Goal: Task Accomplishment & Management: Use online tool/utility

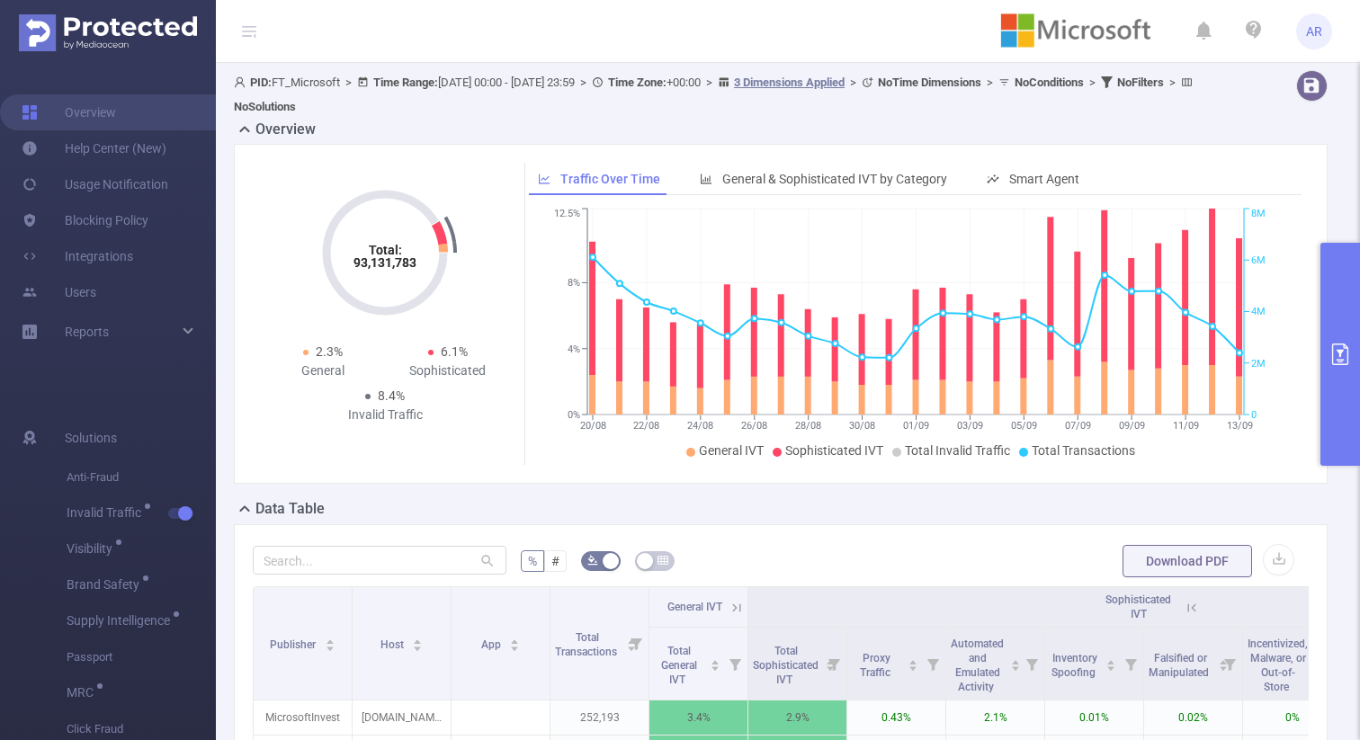
scroll to position [0, 305]
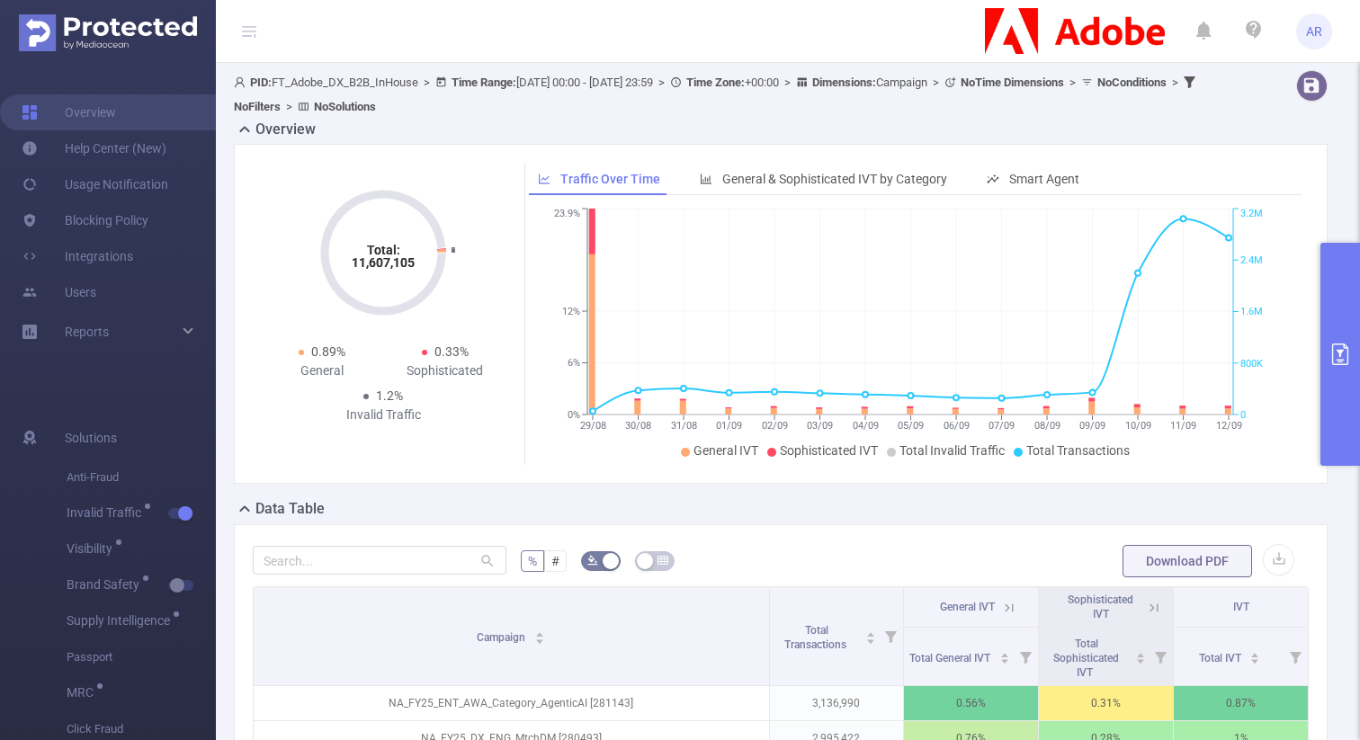
scroll to position [435, 0]
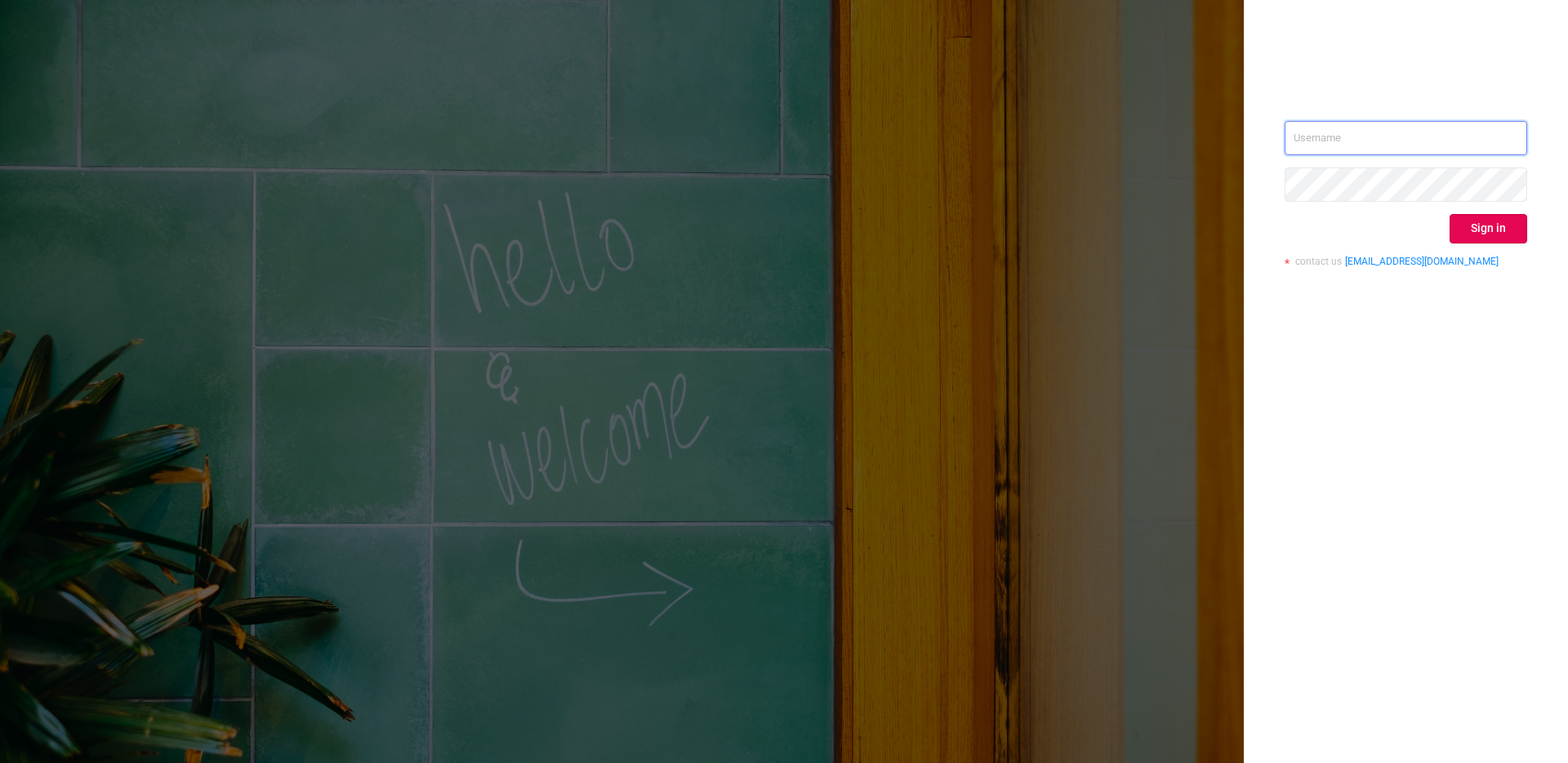
click at [1424, 143] on input "text" at bounding box center [1405, 138] width 242 height 35
type input "[PERSON_NAME][EMAIL_ADDRESS][DOMAIN_NAME]"
click at [1457, 224] on button "Sign in" at bounding box center [1488, 229] width 77 height 29
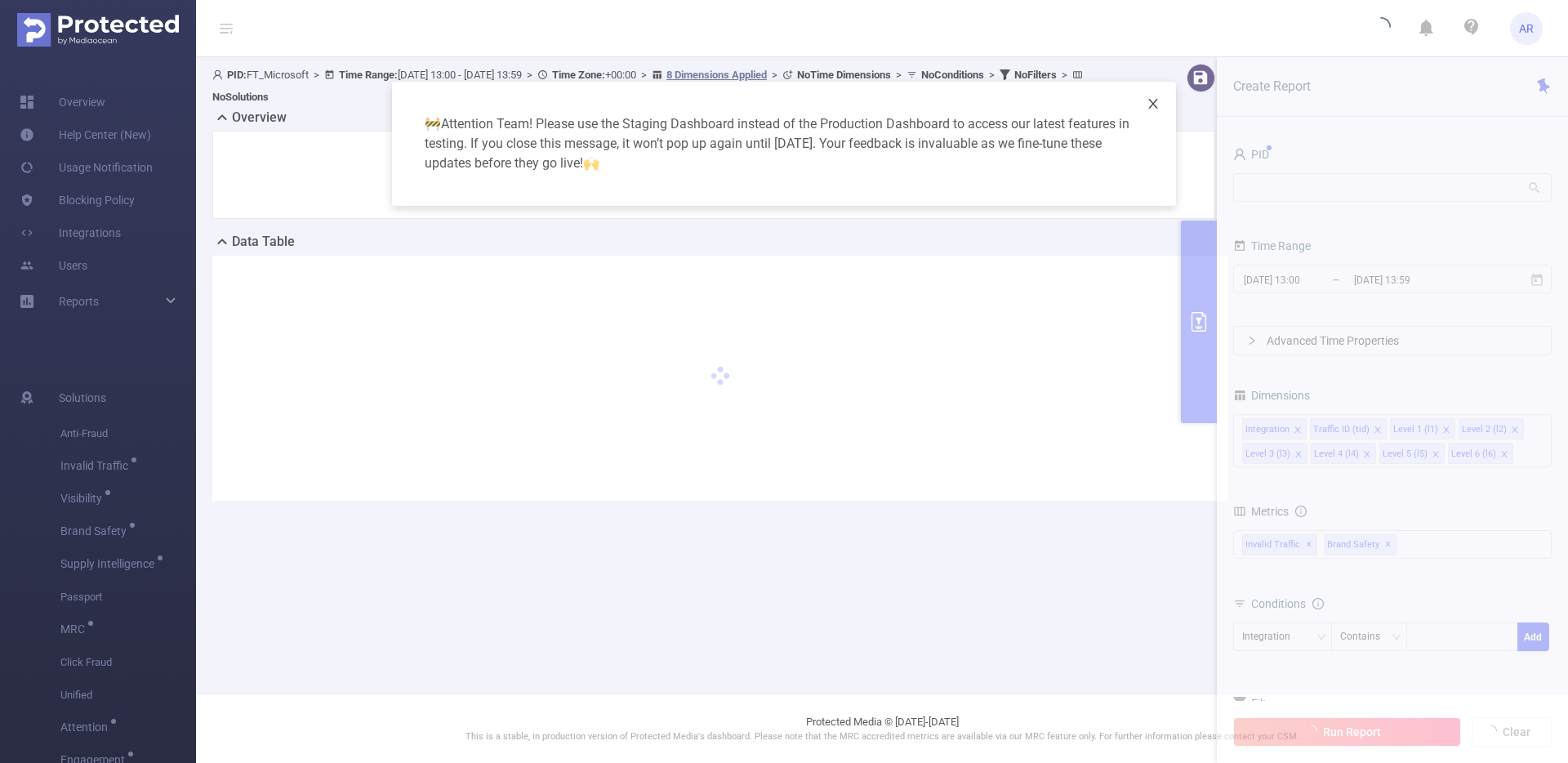
click at [1153, 98] on icon "icon: close" at bounding box center [1153, 104] width 13 height 13
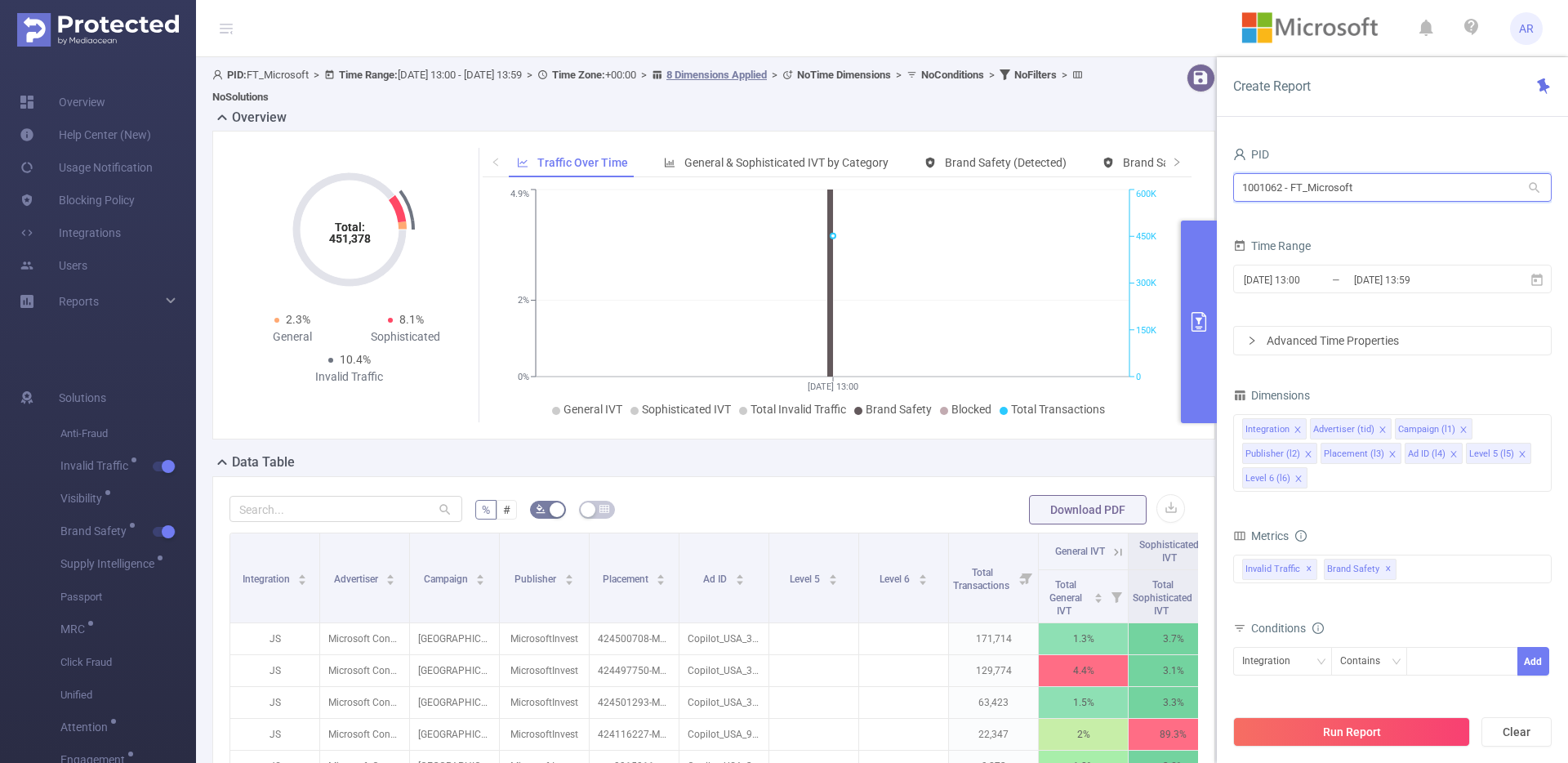
click at [1314, 189] on input "1001062 - FT_Microsoft" at bounding box center [1393, 187] width 319 height 28
click at [1362, 196] on input "1001062 - FT_Microsoft" at bounding box center [1393, 187] width 319 height 28
type input "indic"
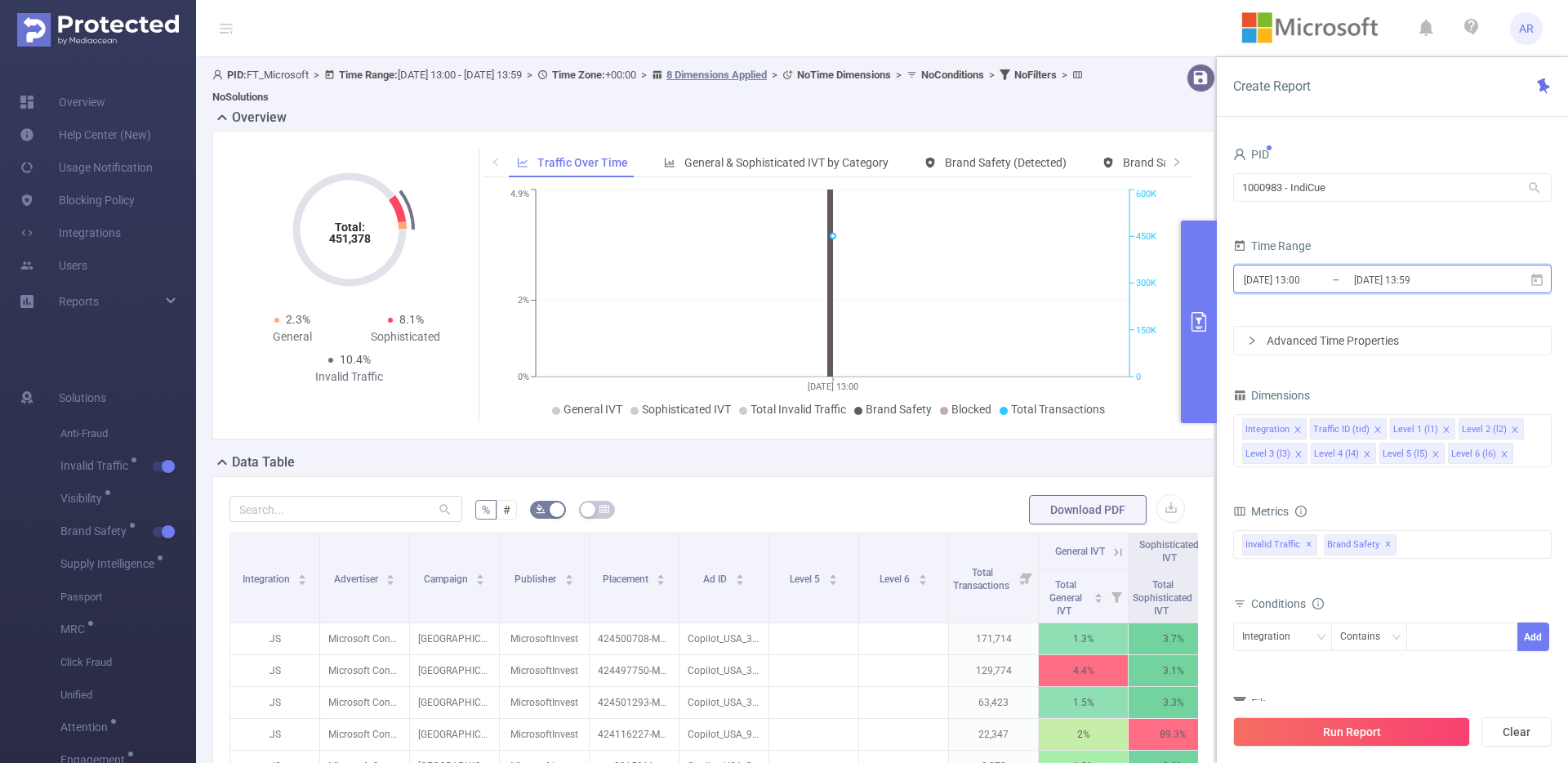
click at [1436, 266] on span "[DATE] 13:00 _ [DATE] 13:59" at bounding box center [1393, 278] width 319 height 28
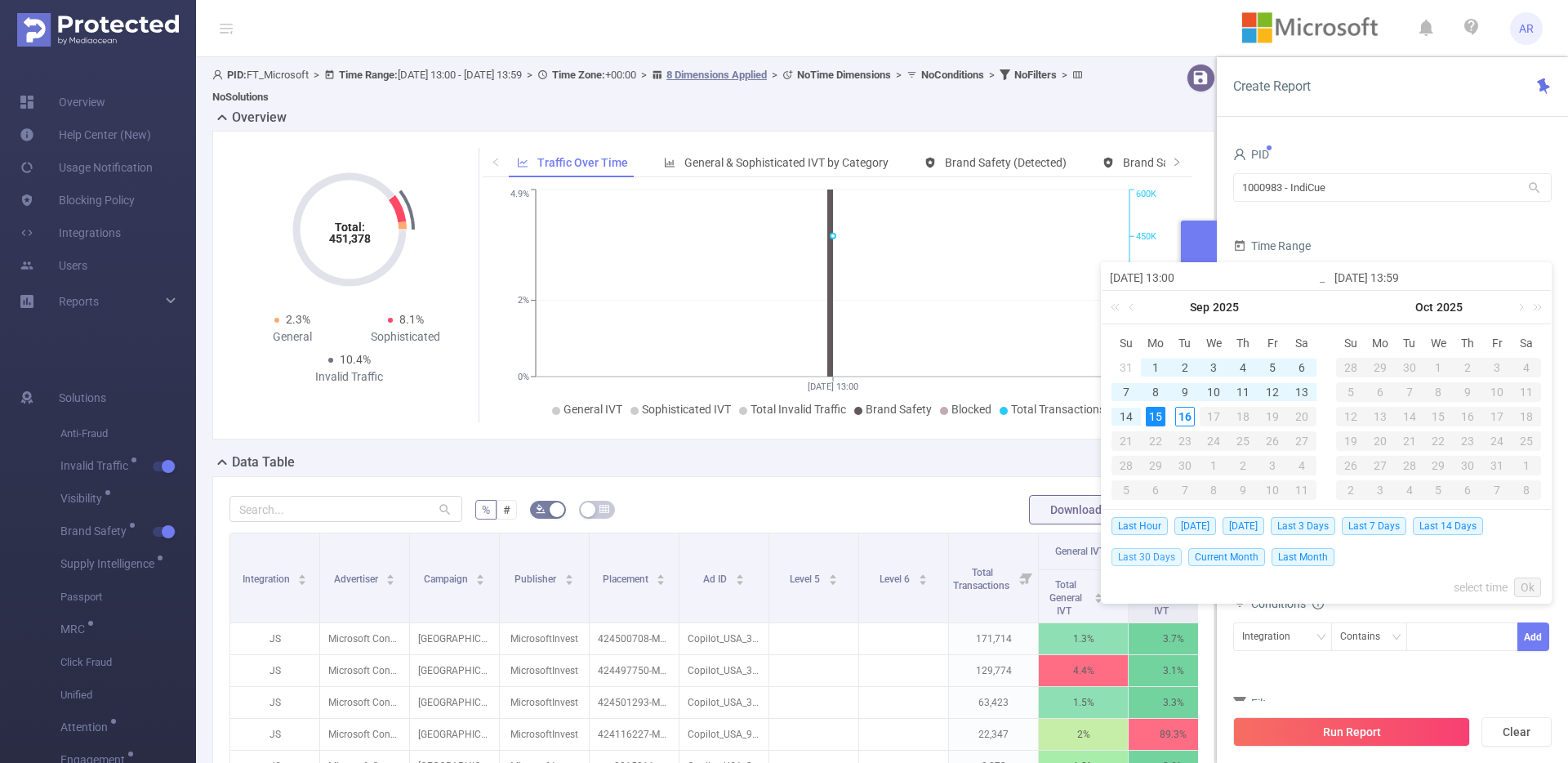
click at [1128, 553] on span "Last 30 Days" at bounding box center [1146, 558] width 70 height 18
type input "[DATE] 00:00"
type input "[DATE] 23:59"
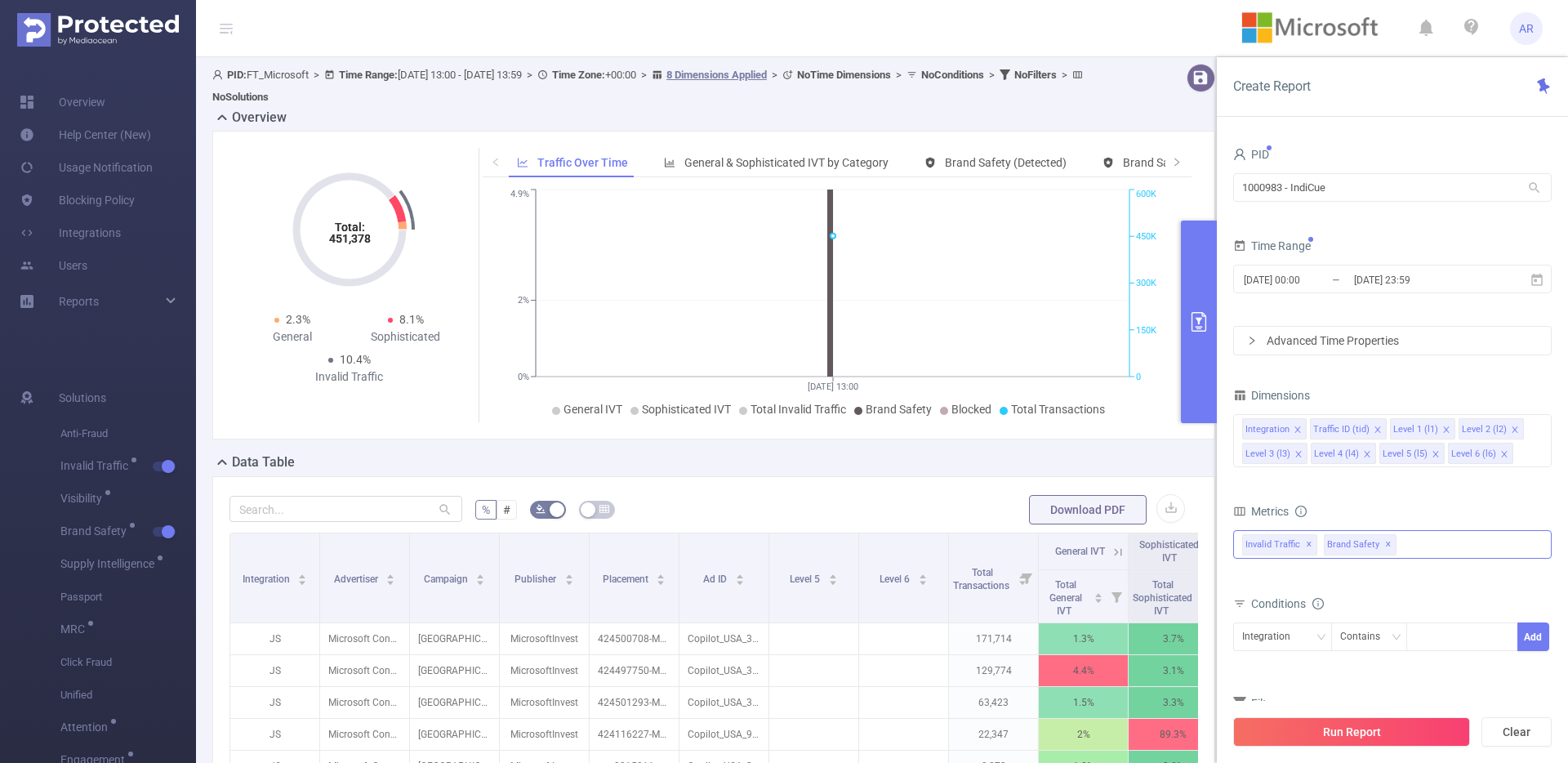
click at [1386, 542] on span "✕" at bounding box center [1388, 545] width 6 height 20
click at [1536, 428] on icon "icon: close-circle" at bounding box center [1538, 427] width 10 height 10
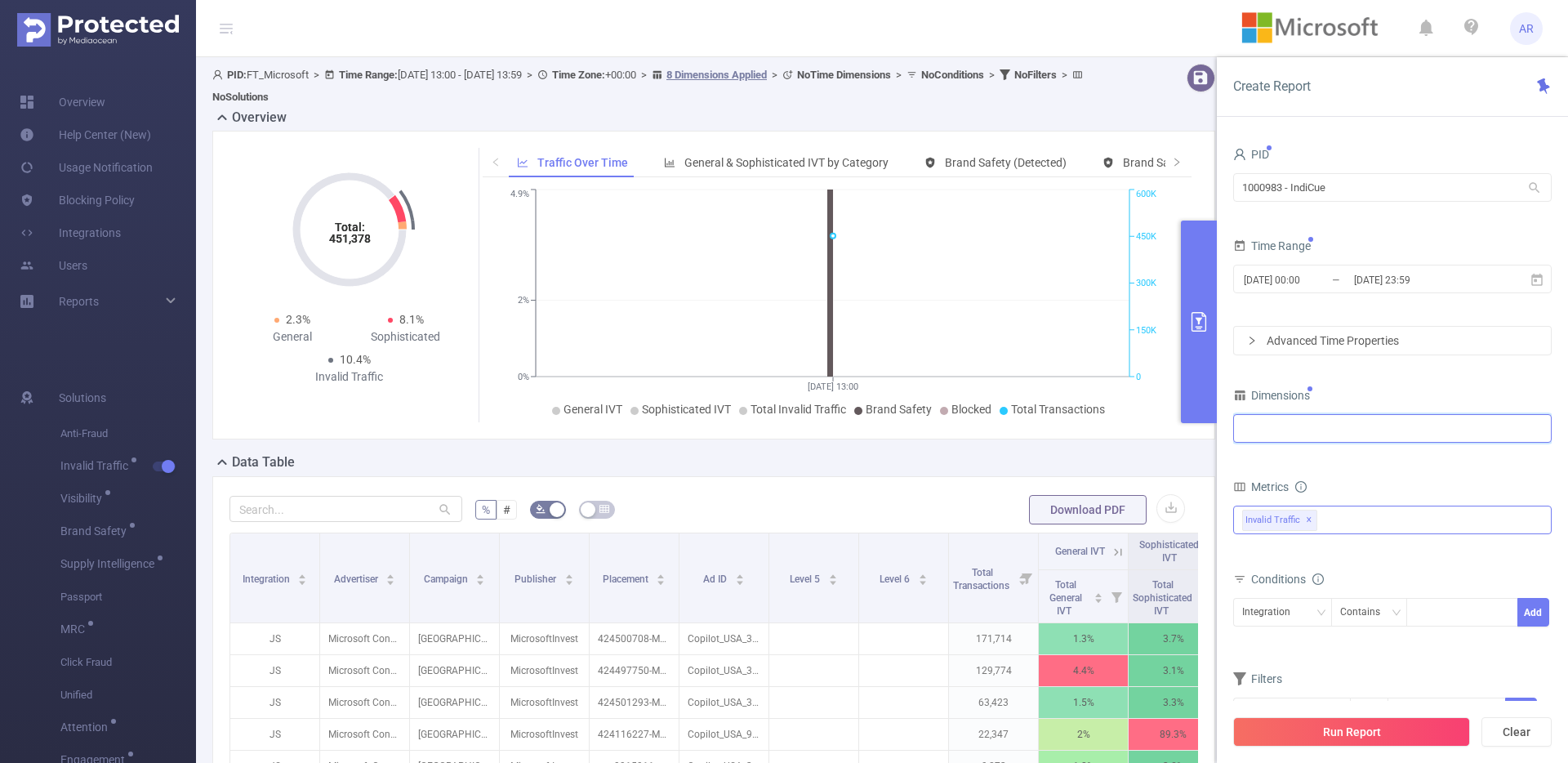
click at [1366, 433] on div at bounding box center [1392, 429] width 301 height 27
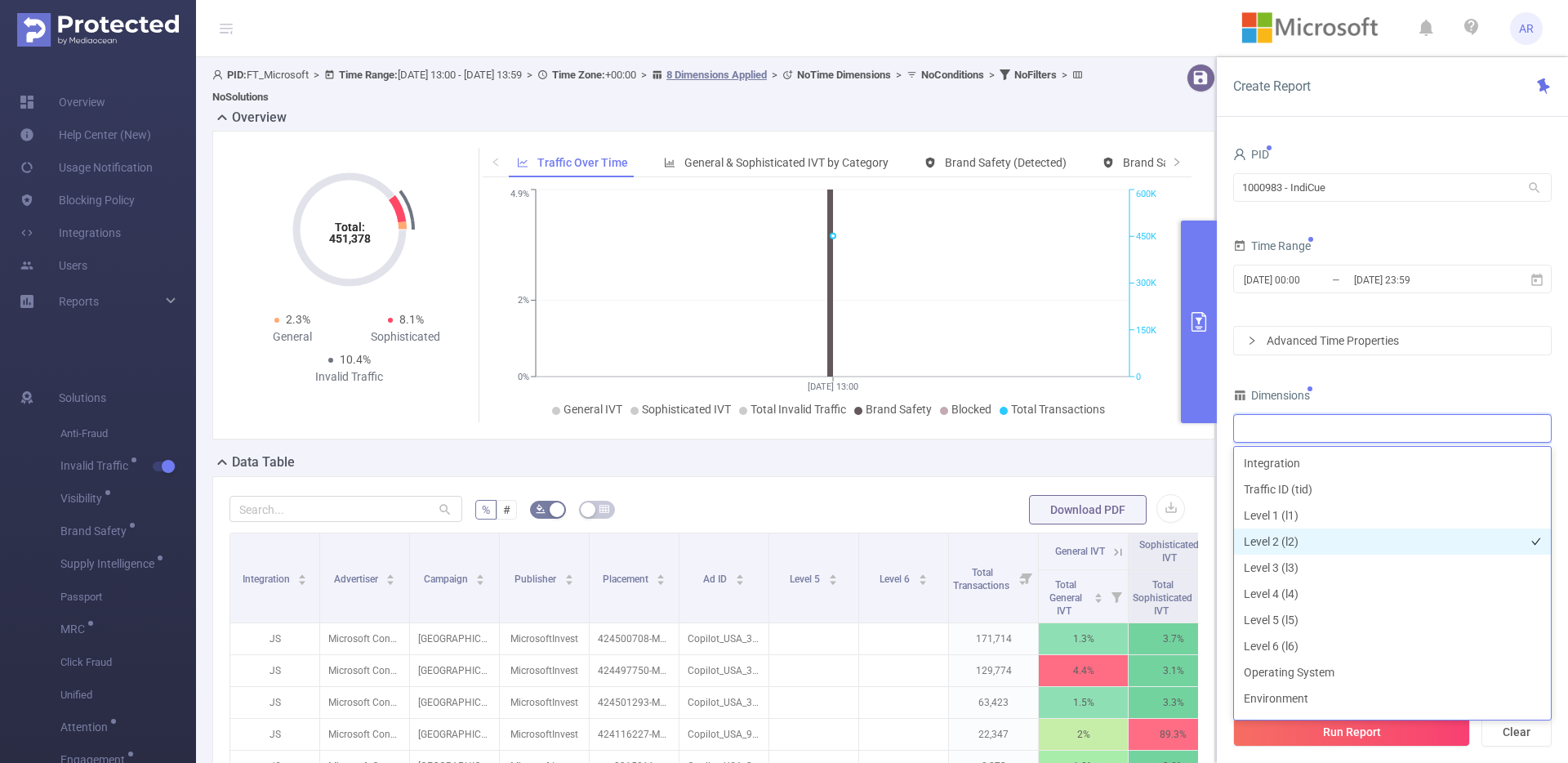
click at [1281, 539] on li "Level 2 (l2)" at bounding box center [1392, 541] width 317 height 26
click at [1350, 379] on div "PID 1000983 - IndiCue 1000983 - IndiCue Time Range [DATE] 00:00 _ [DATE] 23:59 …" at bounding box center [1393, 445] width 319 height 605
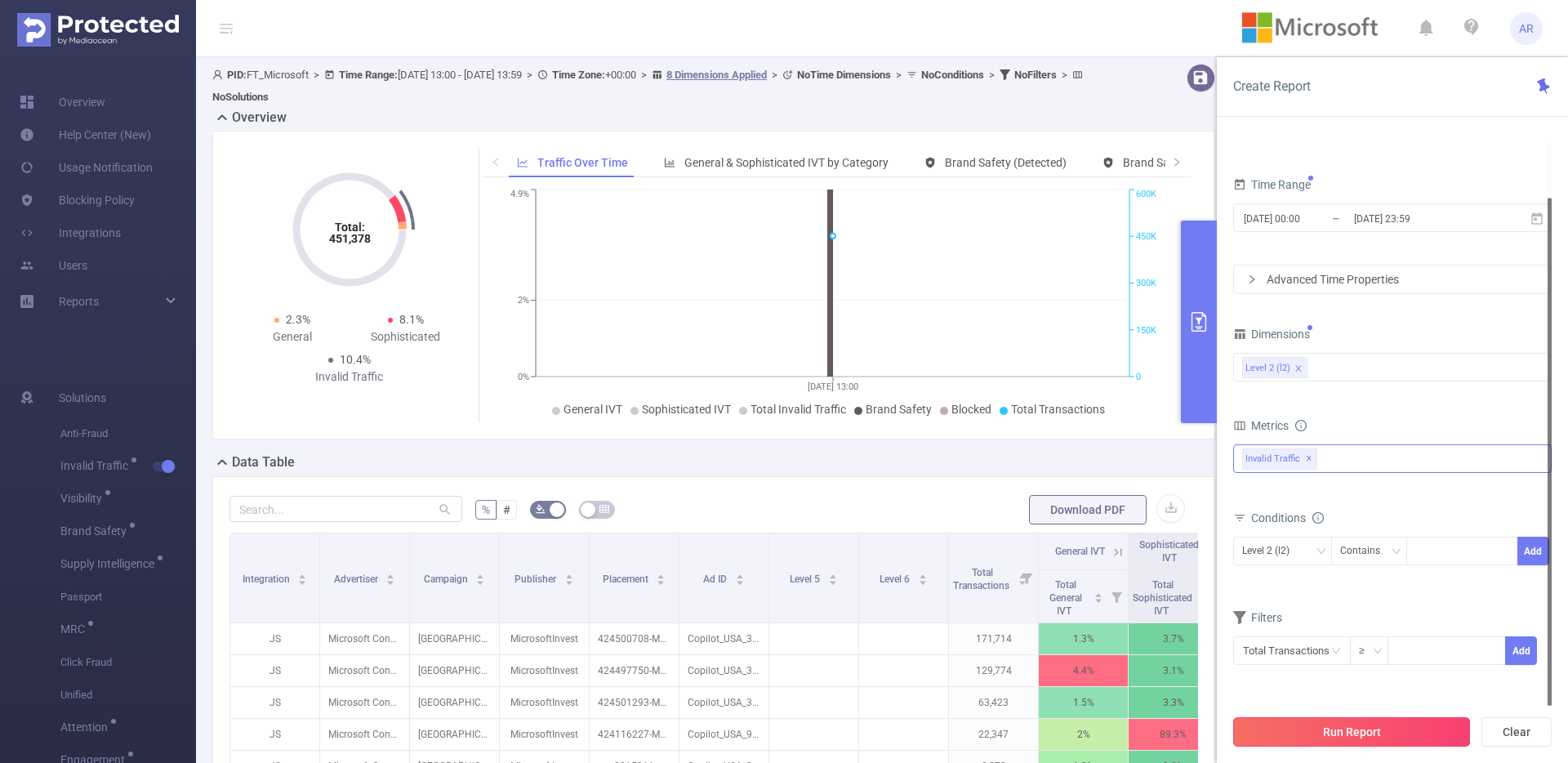
click at [1312, 729] on button "Run Report" at bounding box center [1352, 732] width 237 height 29
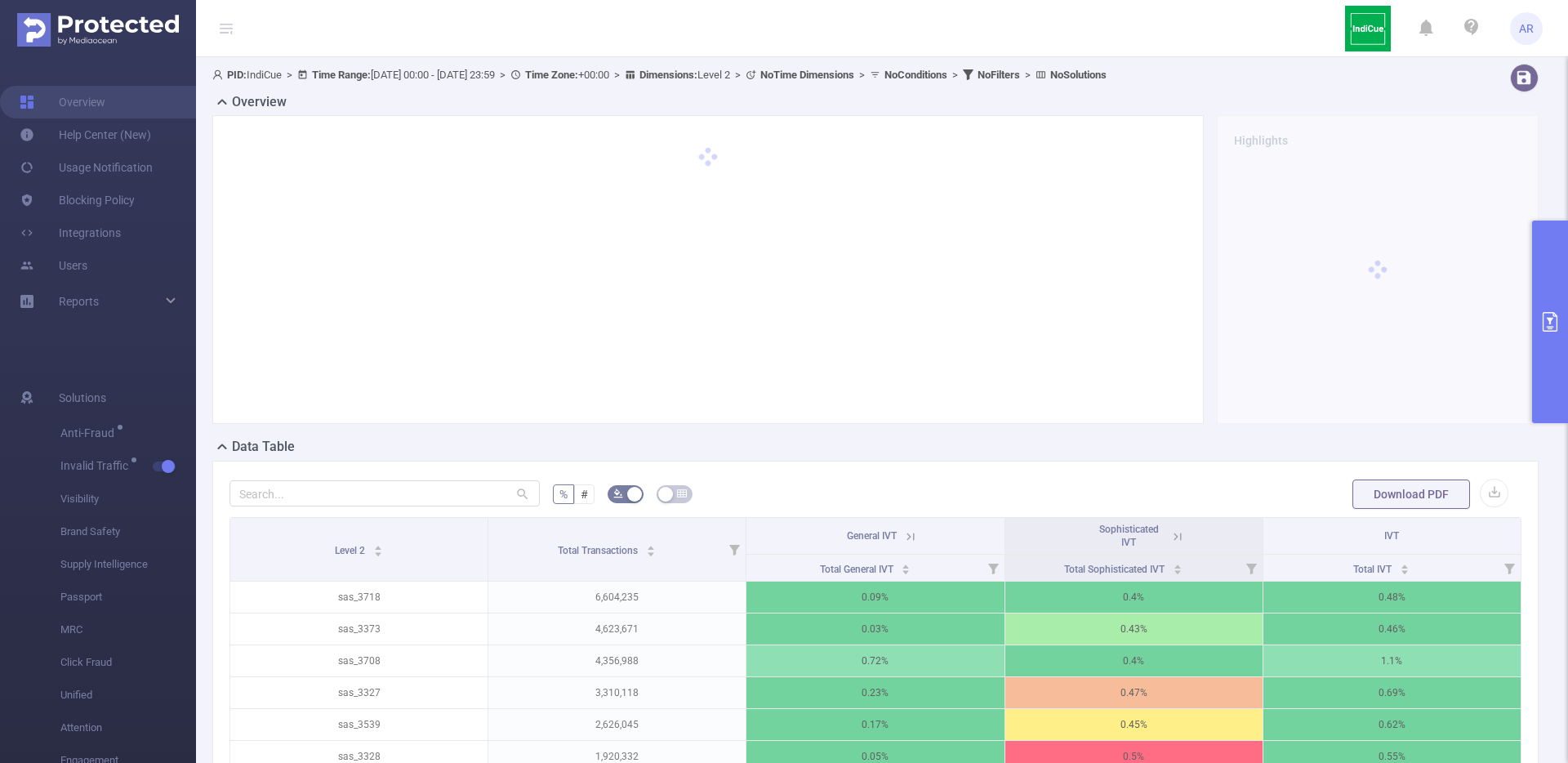
click at [1534, 308] on button "primary" at bounding box center [1551, 322] width 36 height 203
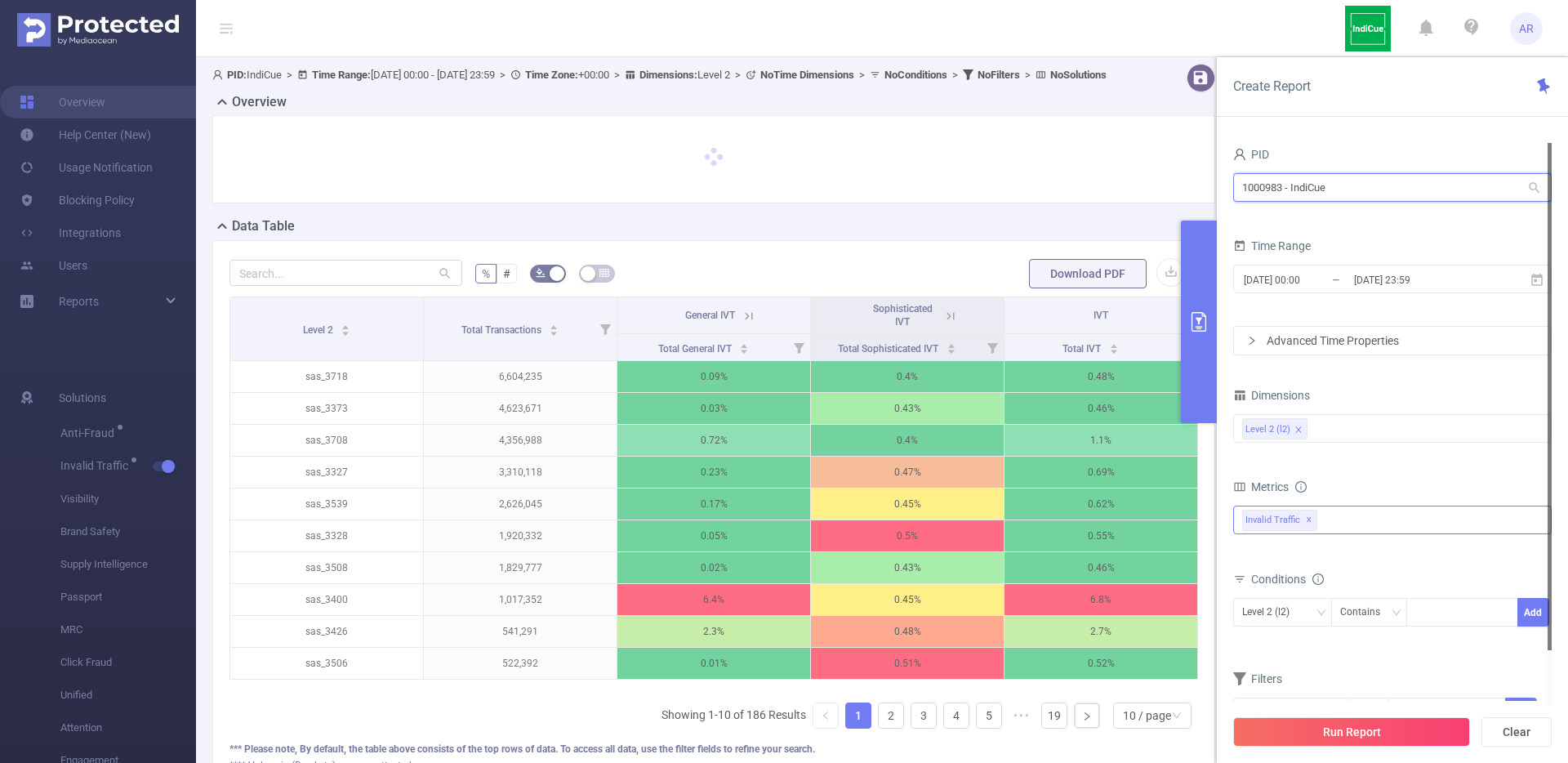
click at [1312, 191] on input "1000983 - IndiCue" at bounding box center [1393, 187] width 319 height 28
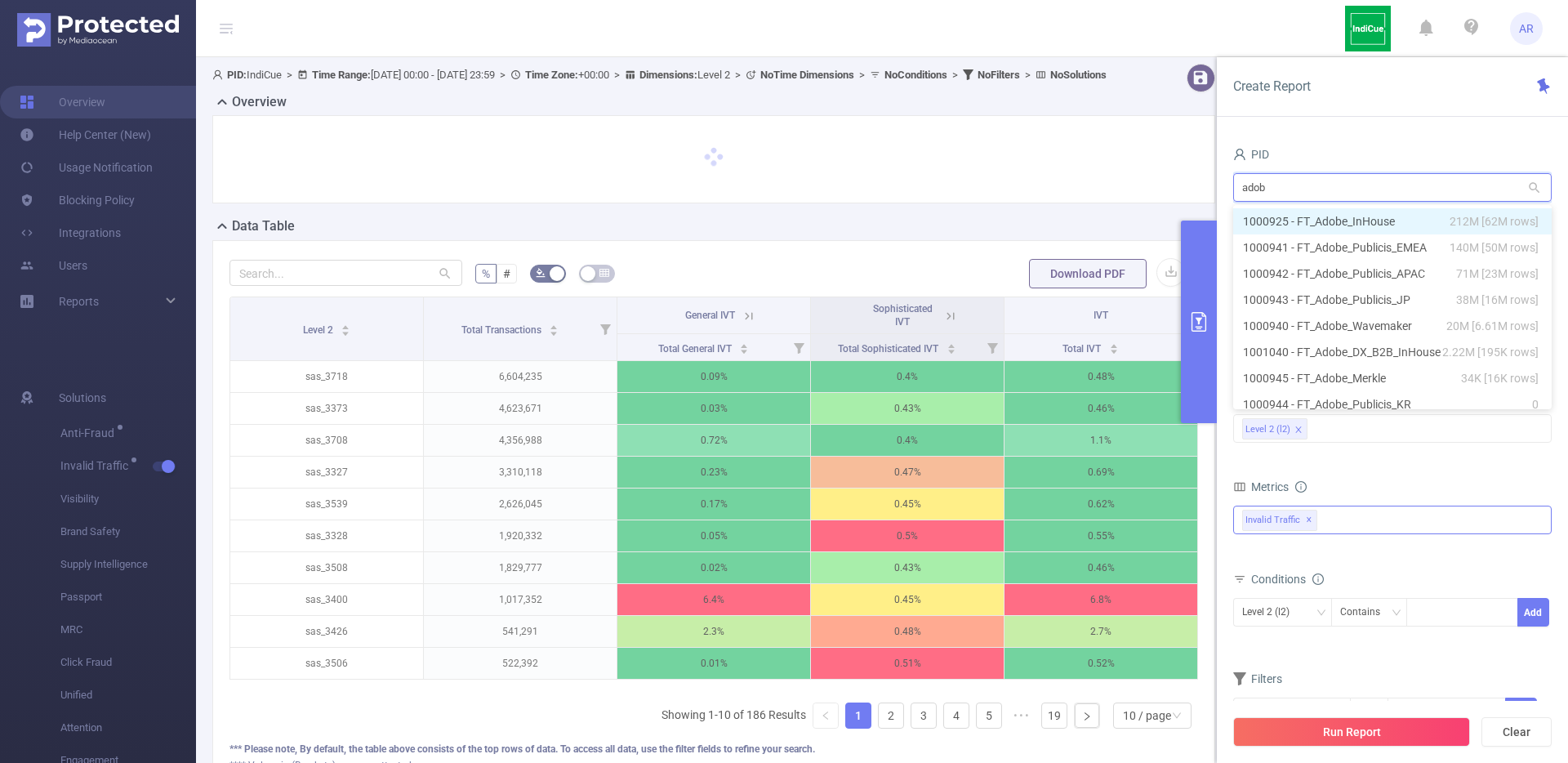
type input "adobe"
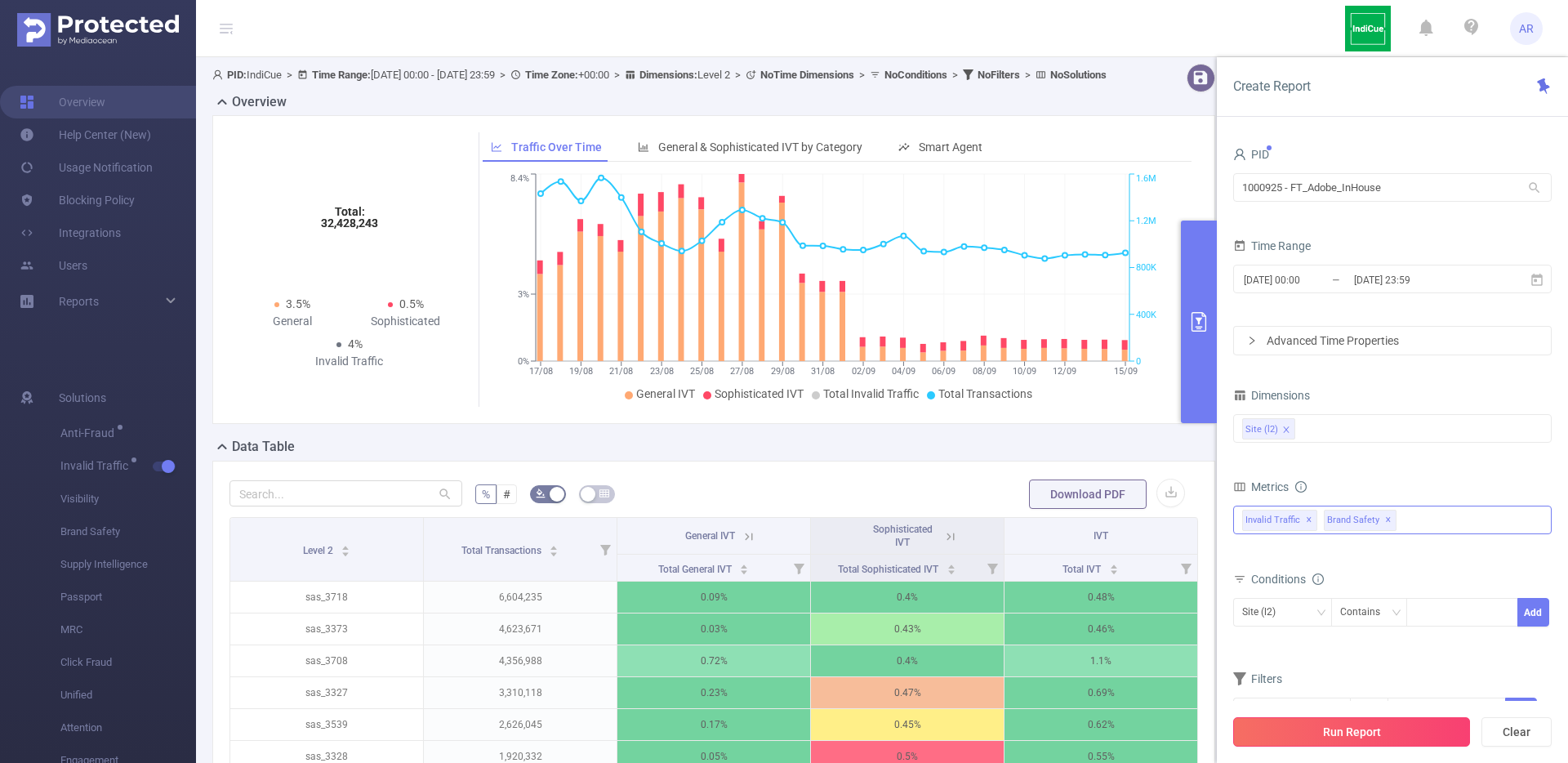
click at [1322, 730] on button "Run Report" at bounding box center [1352, 732] width 237 height 29
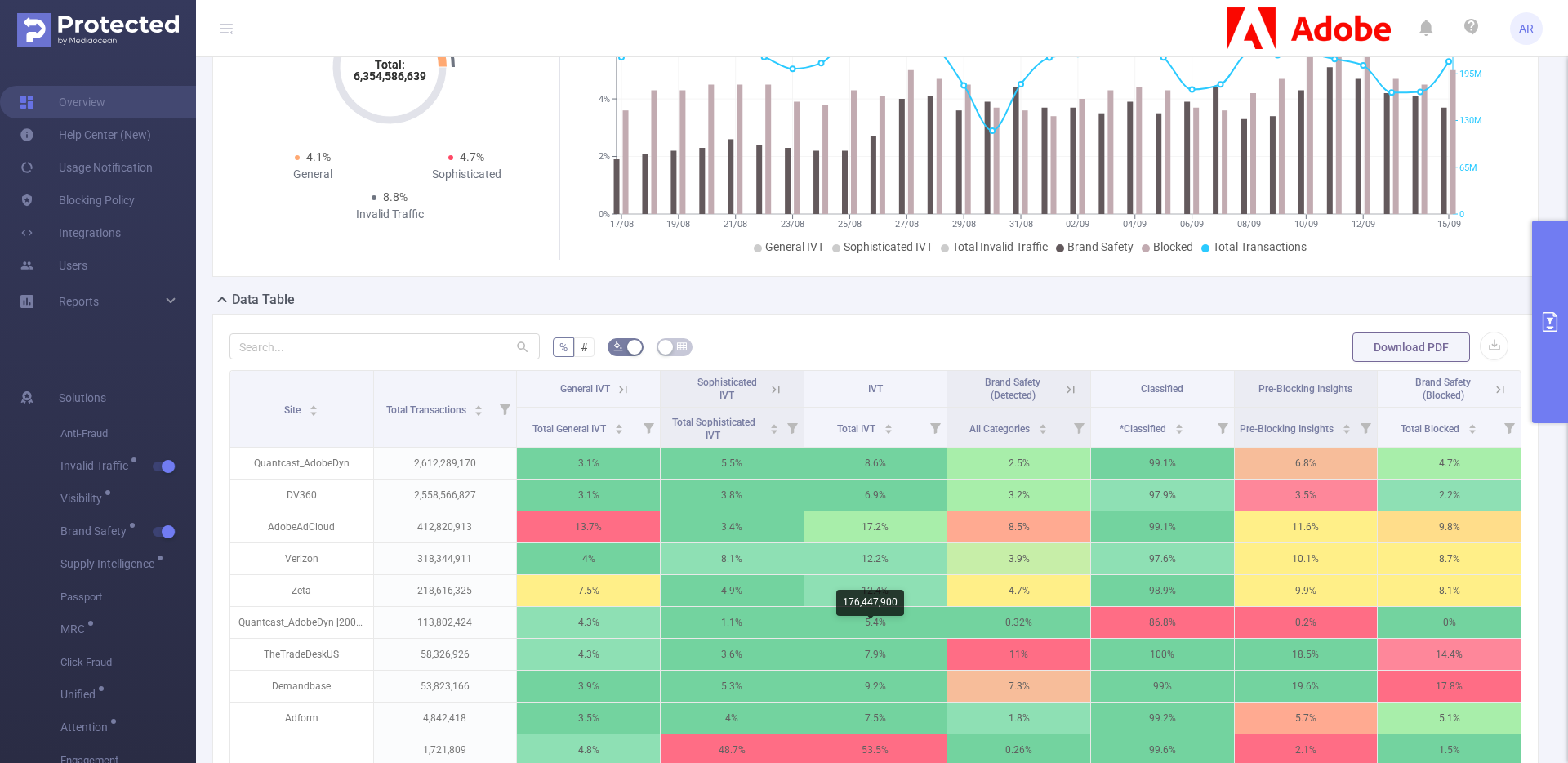
scroll to position [198, 0]
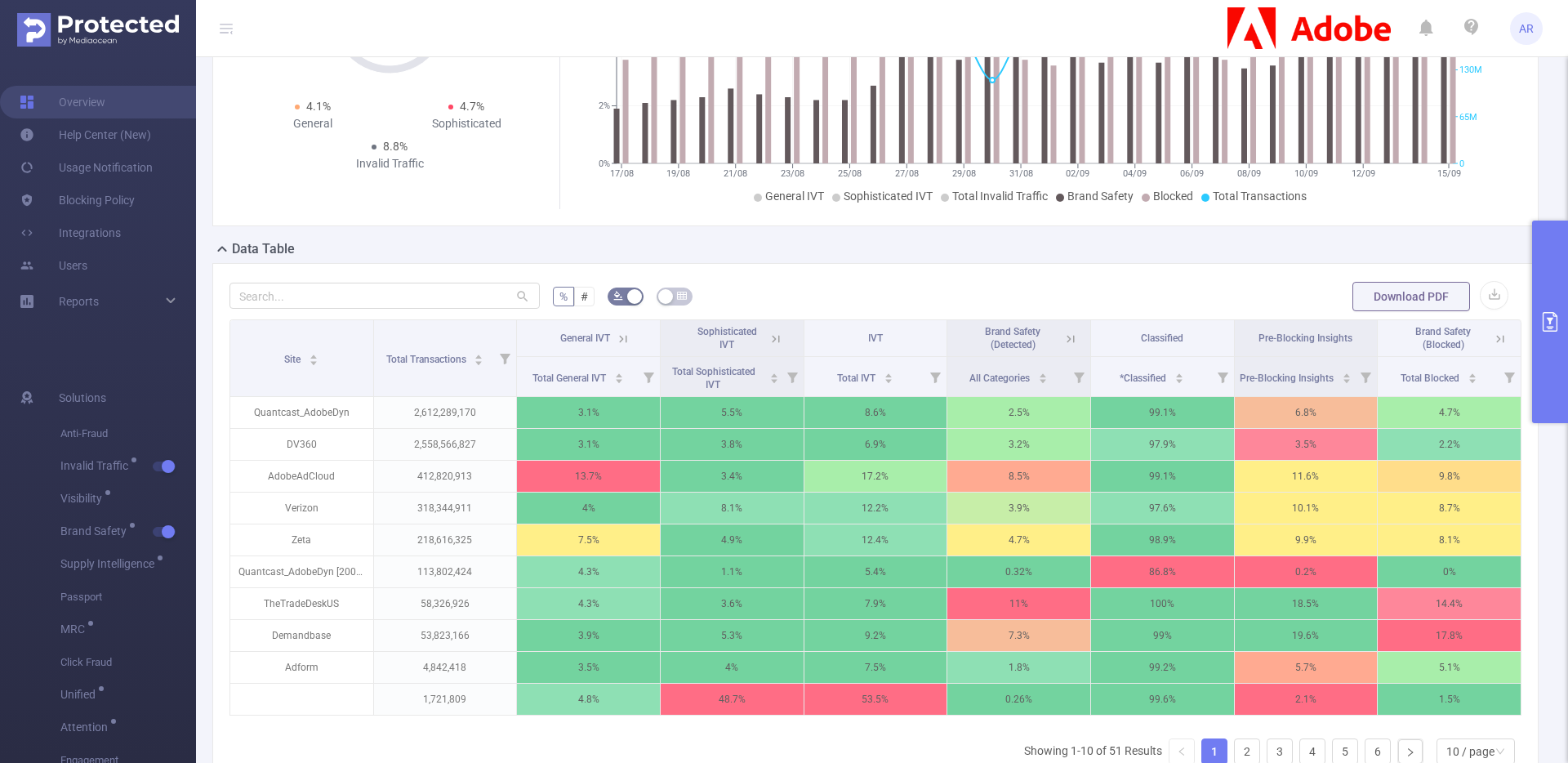
click at [1553, 284] on button "primary" at bounding box center [1551, 322] width 36 height 203
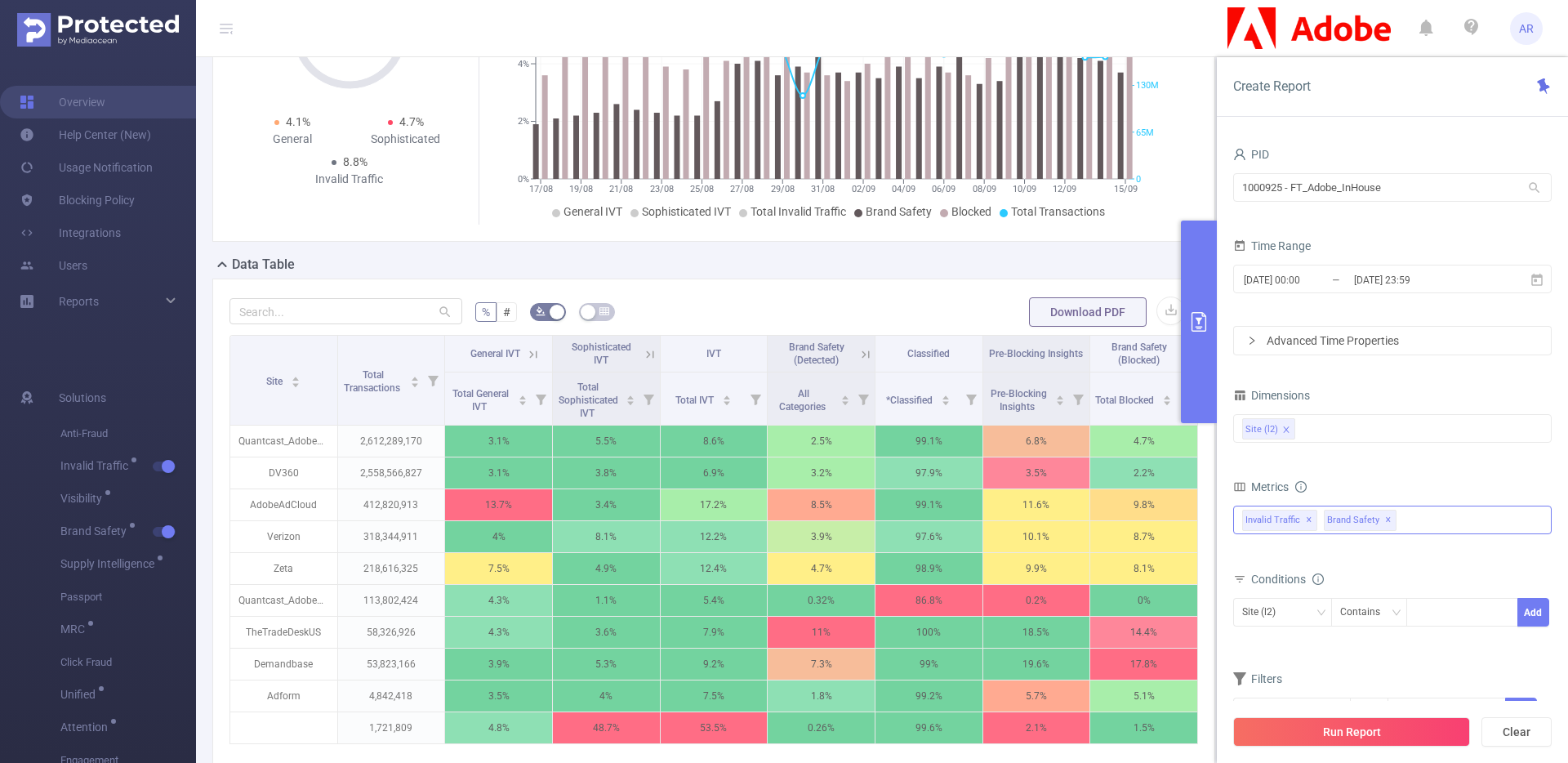
click at [1386, 520] on span "✕" at bounding box center [1388, 520] width 6 height 20
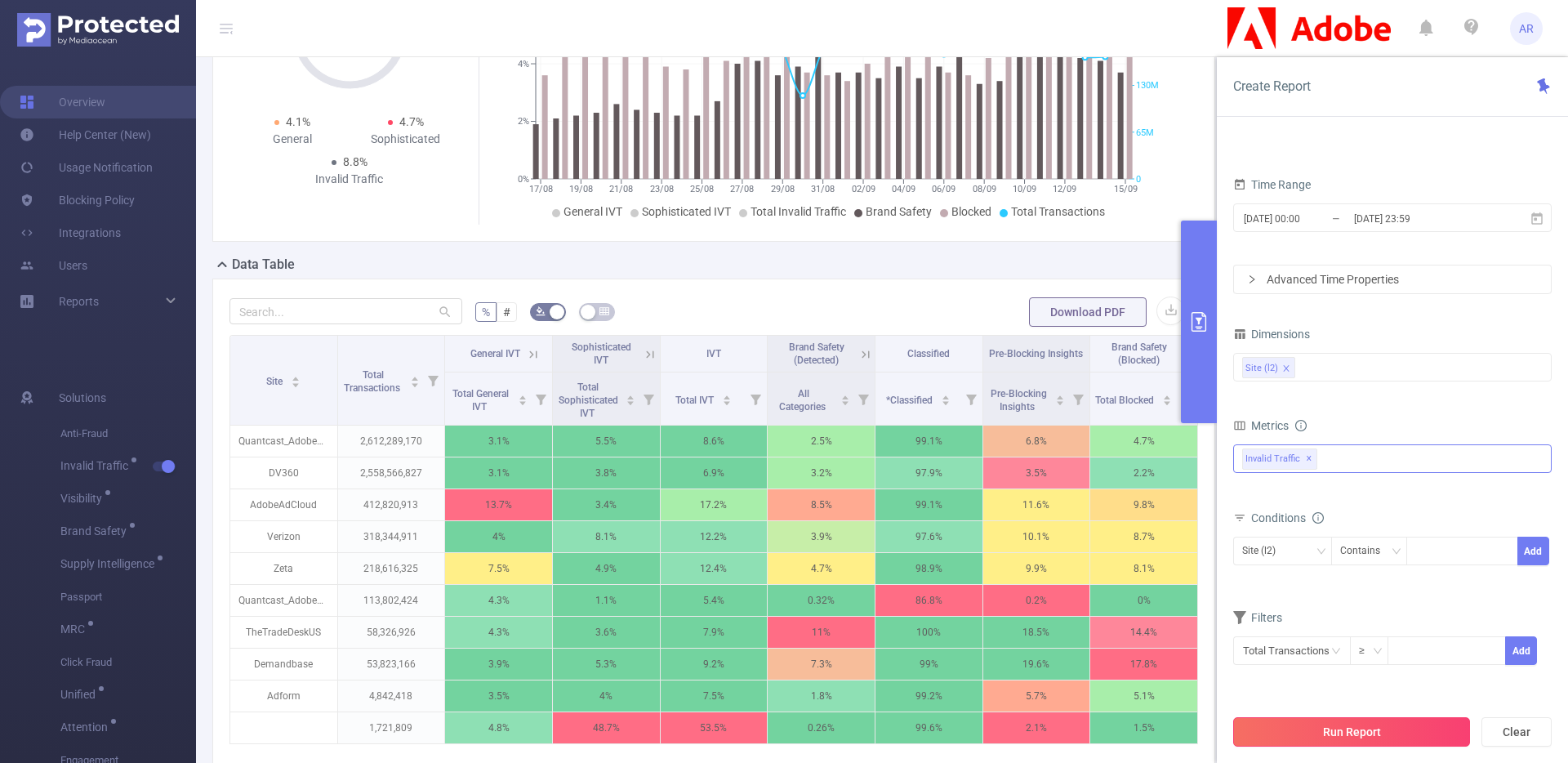
click at [1342, 739] on button "Run Report" at bounding box center [1352, 732] width 237 height 29
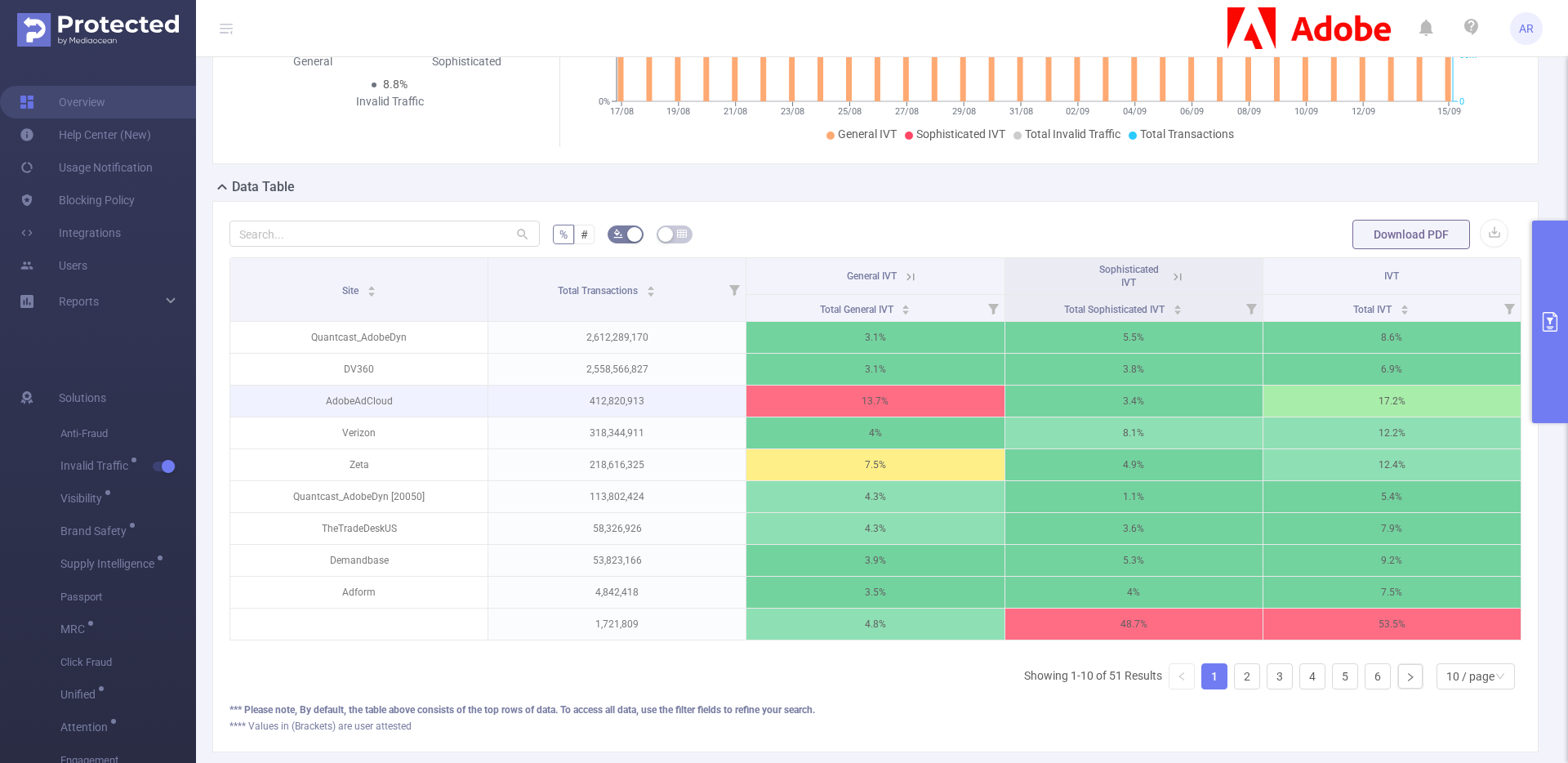
scroll to position [270, 0]
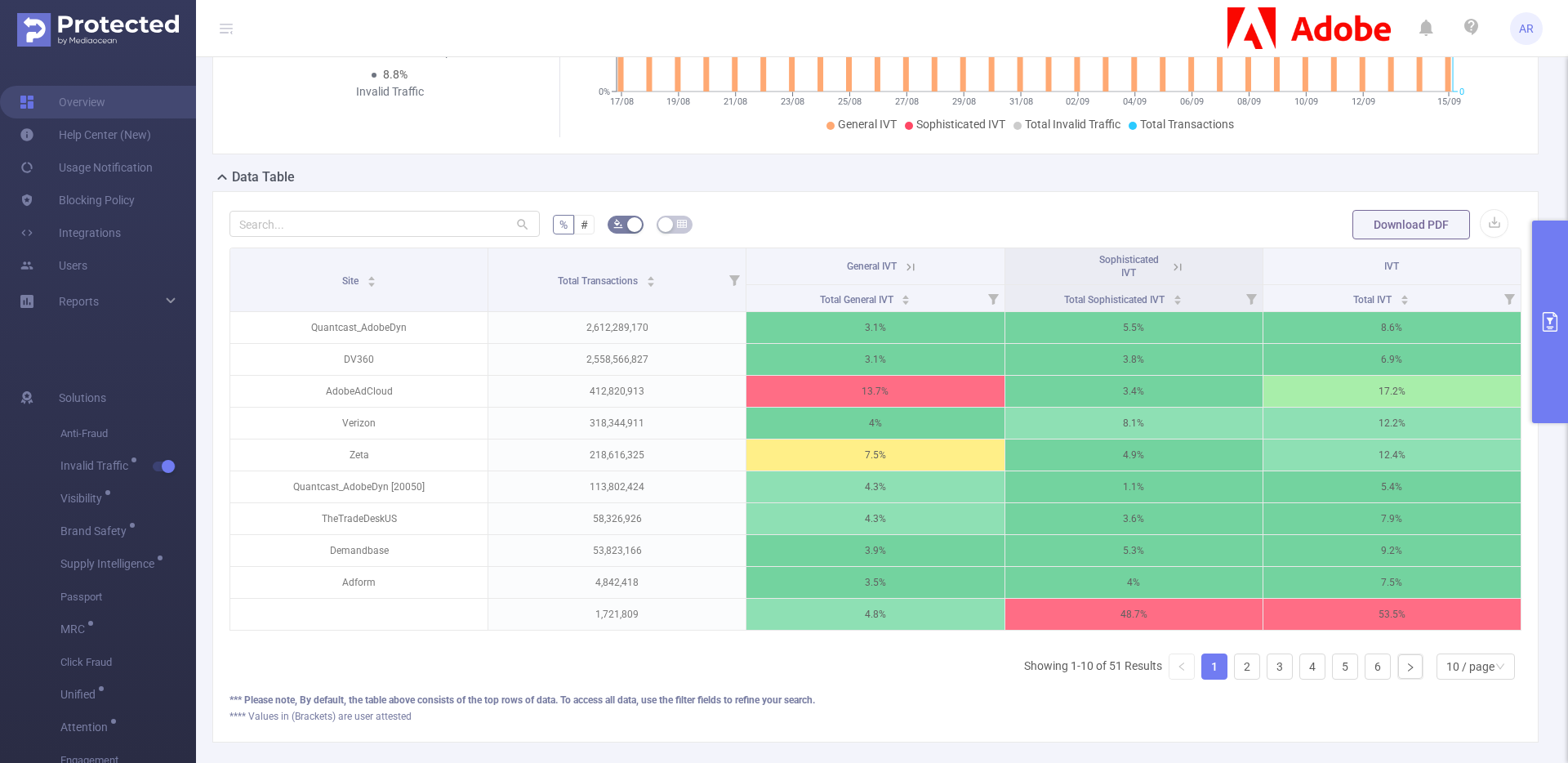
click at [1554, 267] on button "primary" at bounding box center [1551, 322] width 36 height 203
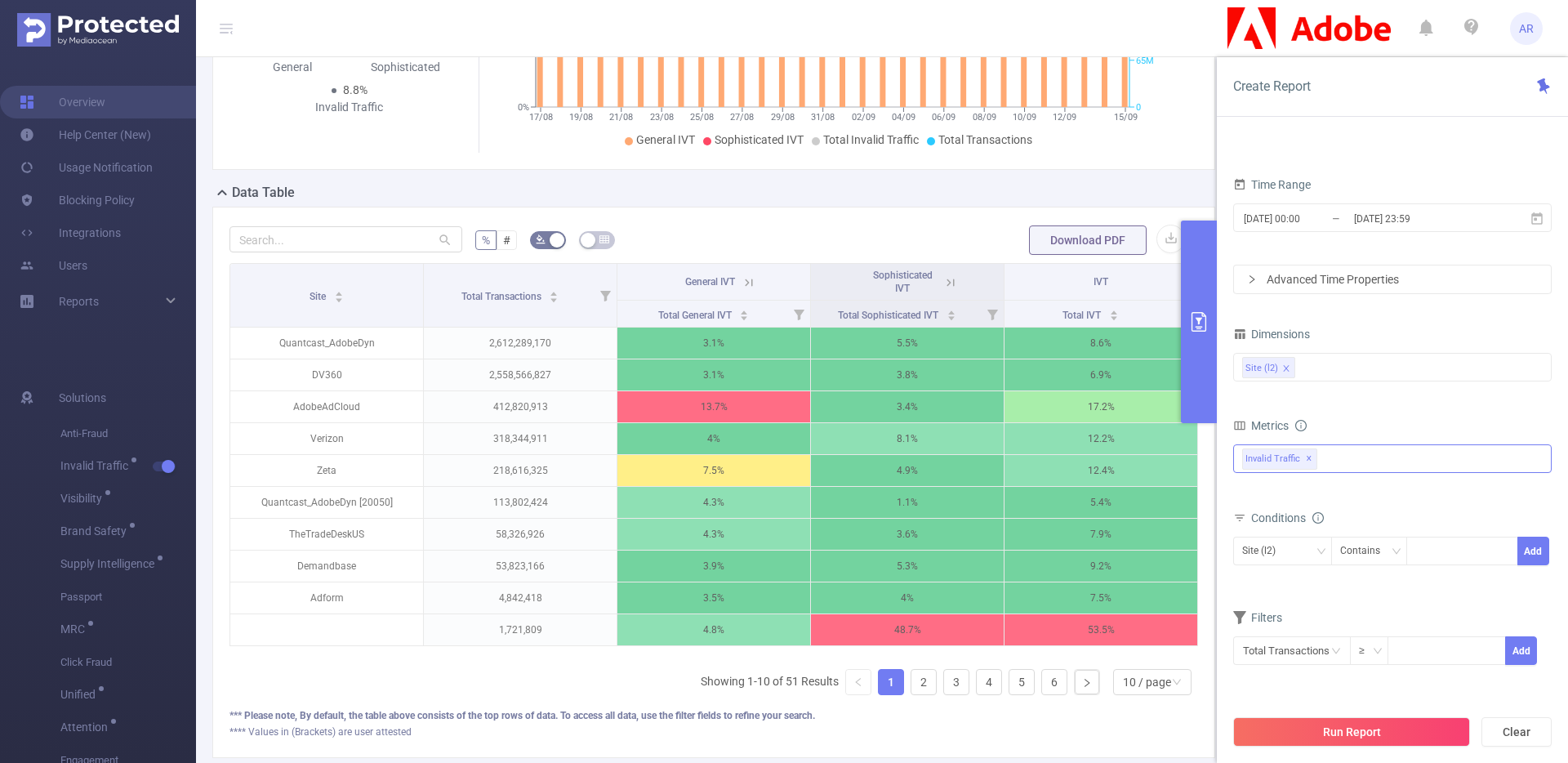
click at [1380, 463] on div "Invalid Traffic ✕" at bounding box center [1393, 458] width 319 height 28
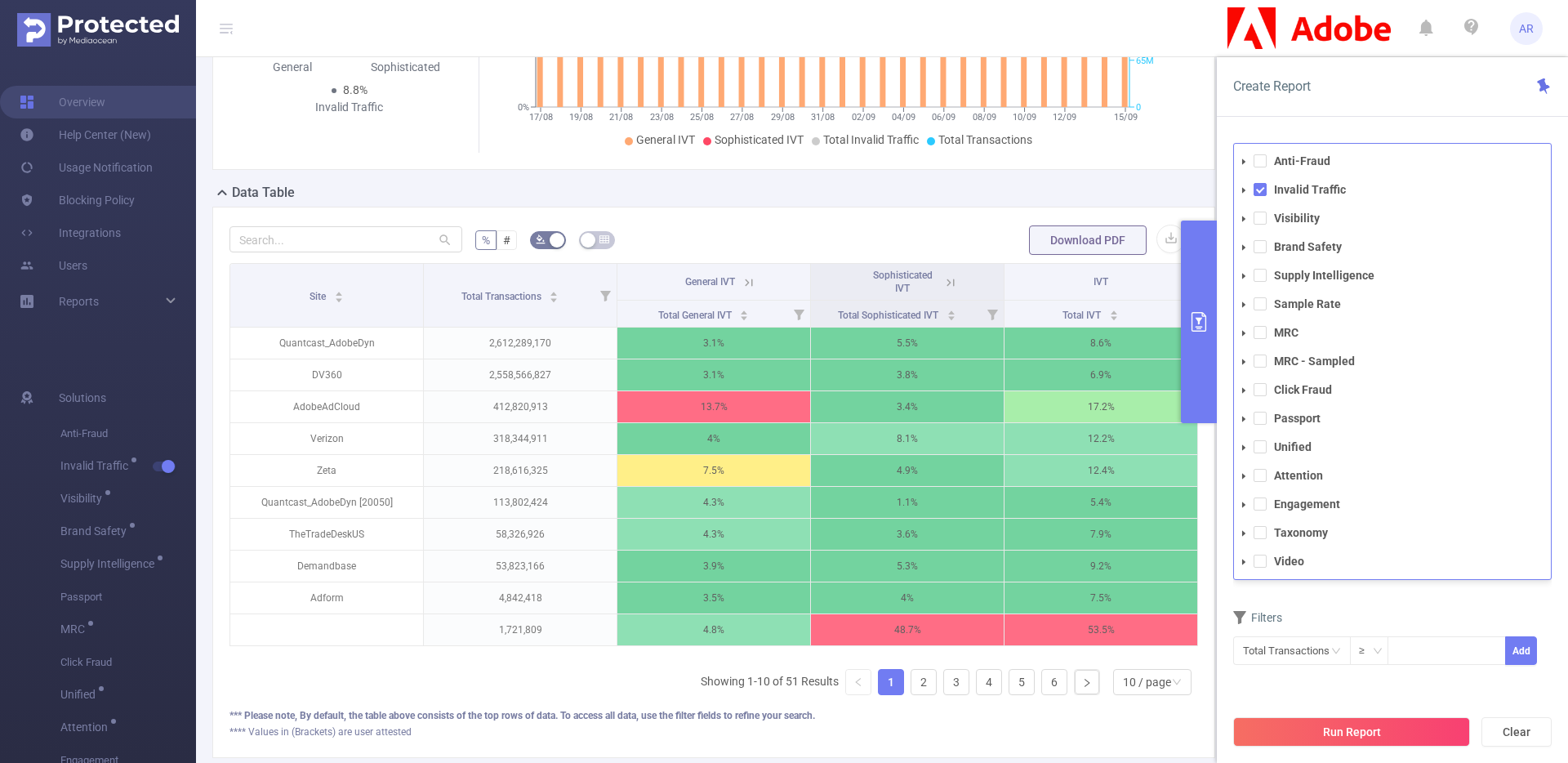
click at [1346, 598] on form "Dimensions Site (l2) Metrics total Total General IVT Data Centers Disclosed Bot…" at bounding box center [1393, 504] width 319 height 363
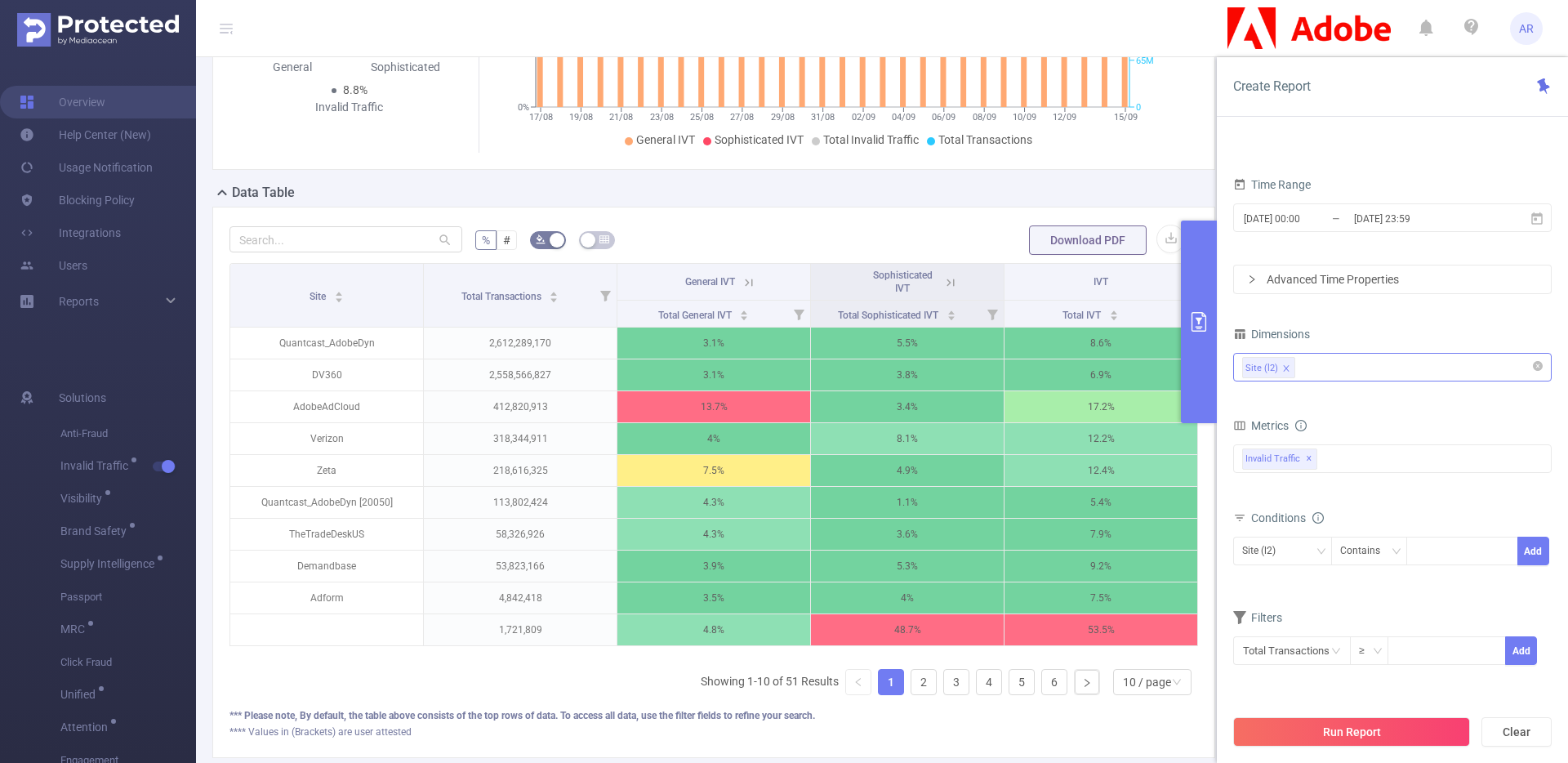
click at [1332, 359] on div "Site (l2)" at bounding box center [1392, 368] width 301 height 27
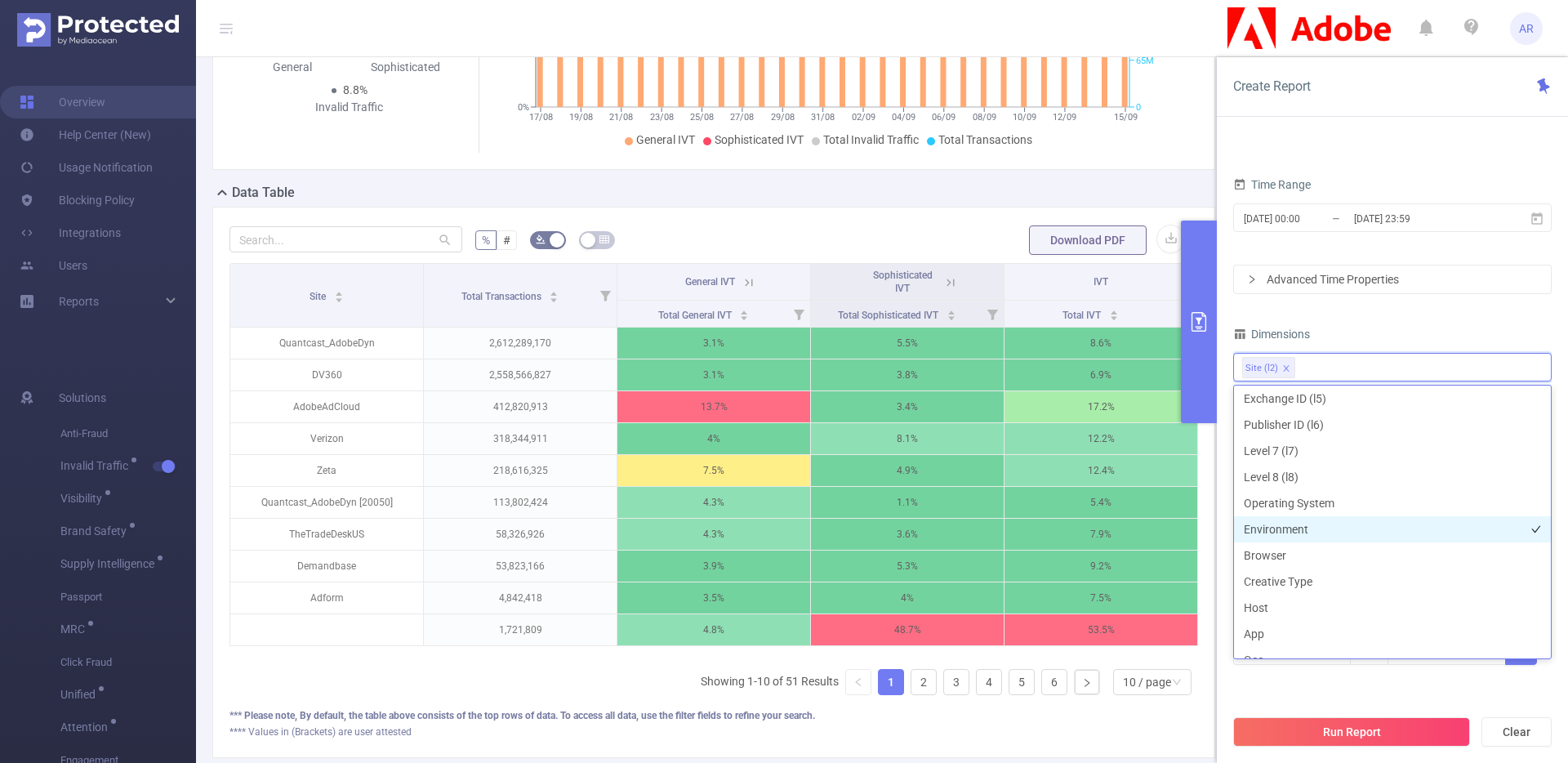
scroll to position [163, 0]
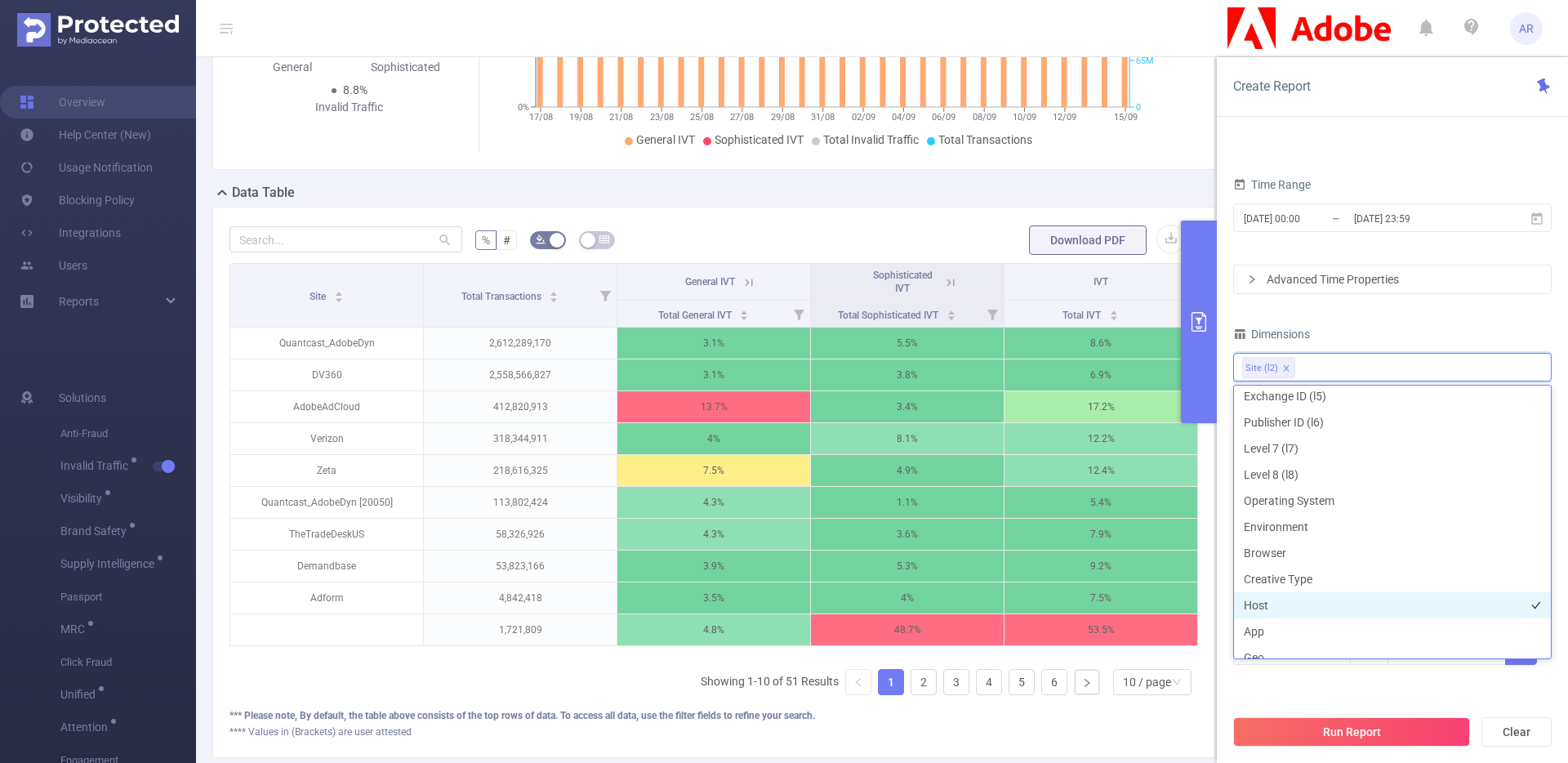
click at [1285, 601] on li "Host" at bounding box center [1392, 605] width 317 height 26
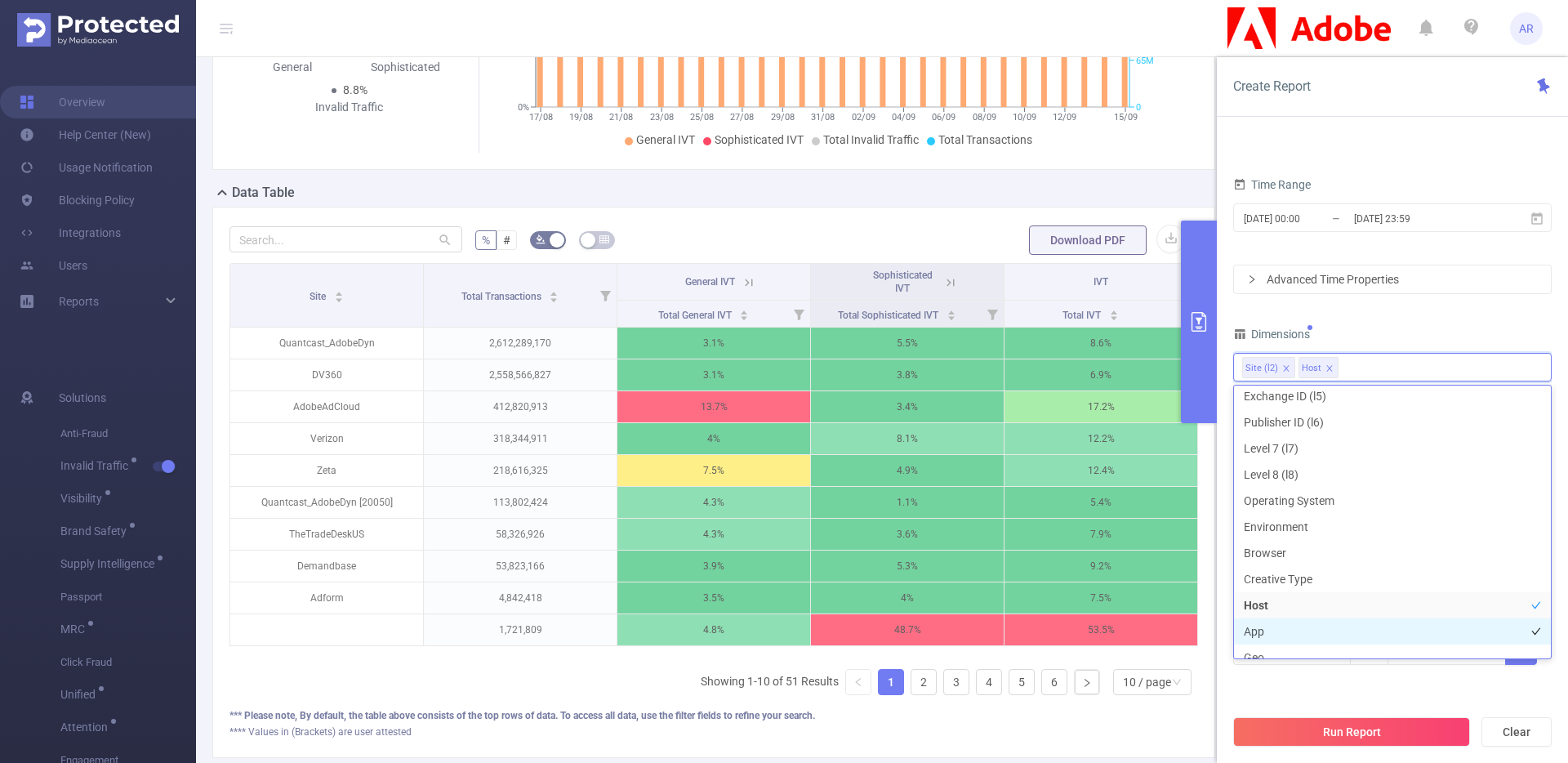
click at [1276, 623] on li "App" at bounding box center [1392, 631] width 317 height 26
click at [1306, 724] on button "Run Report" at bounding box center [1352, 732] width 237 height 29
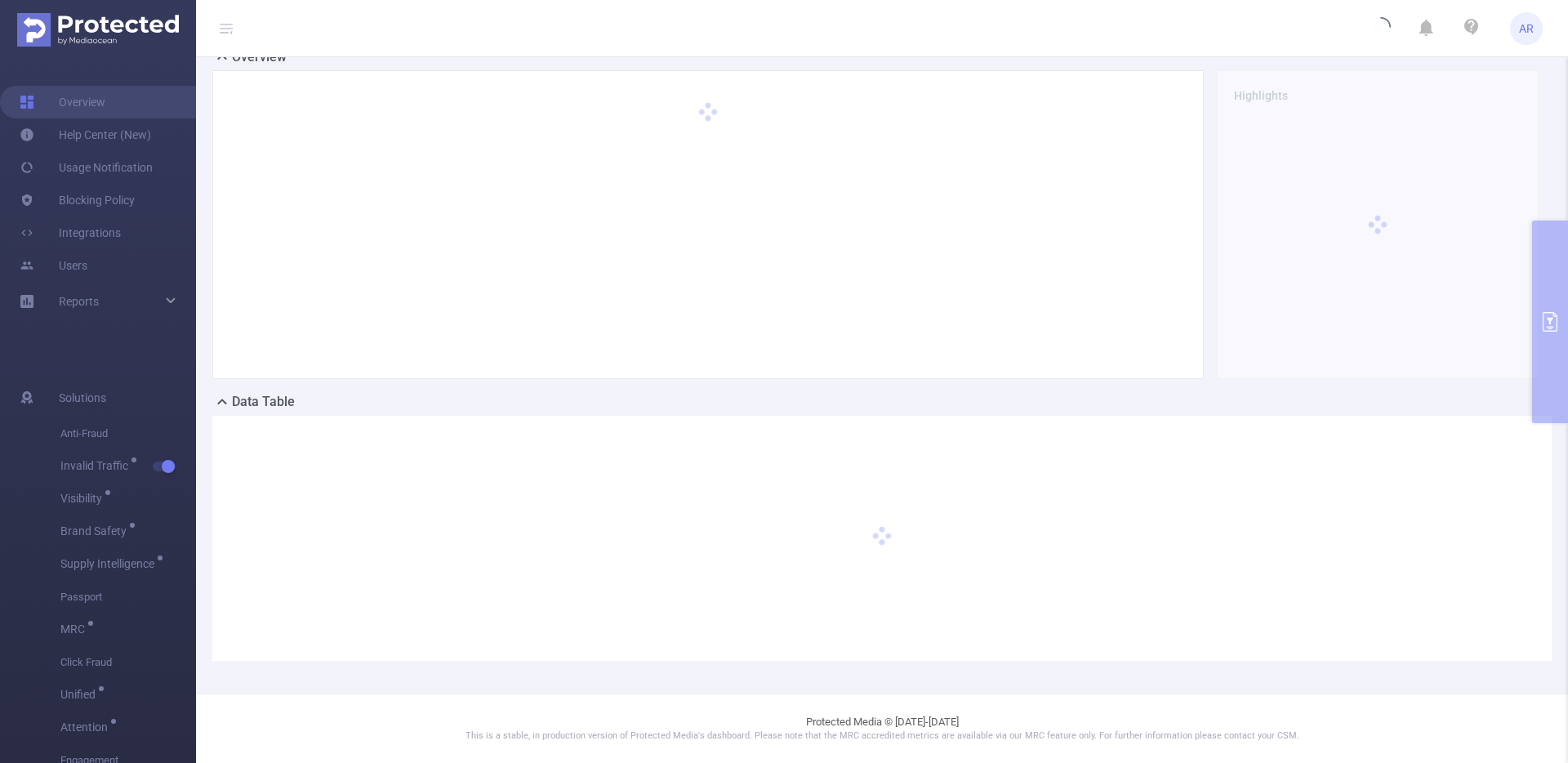
scroll to position [45, 0]
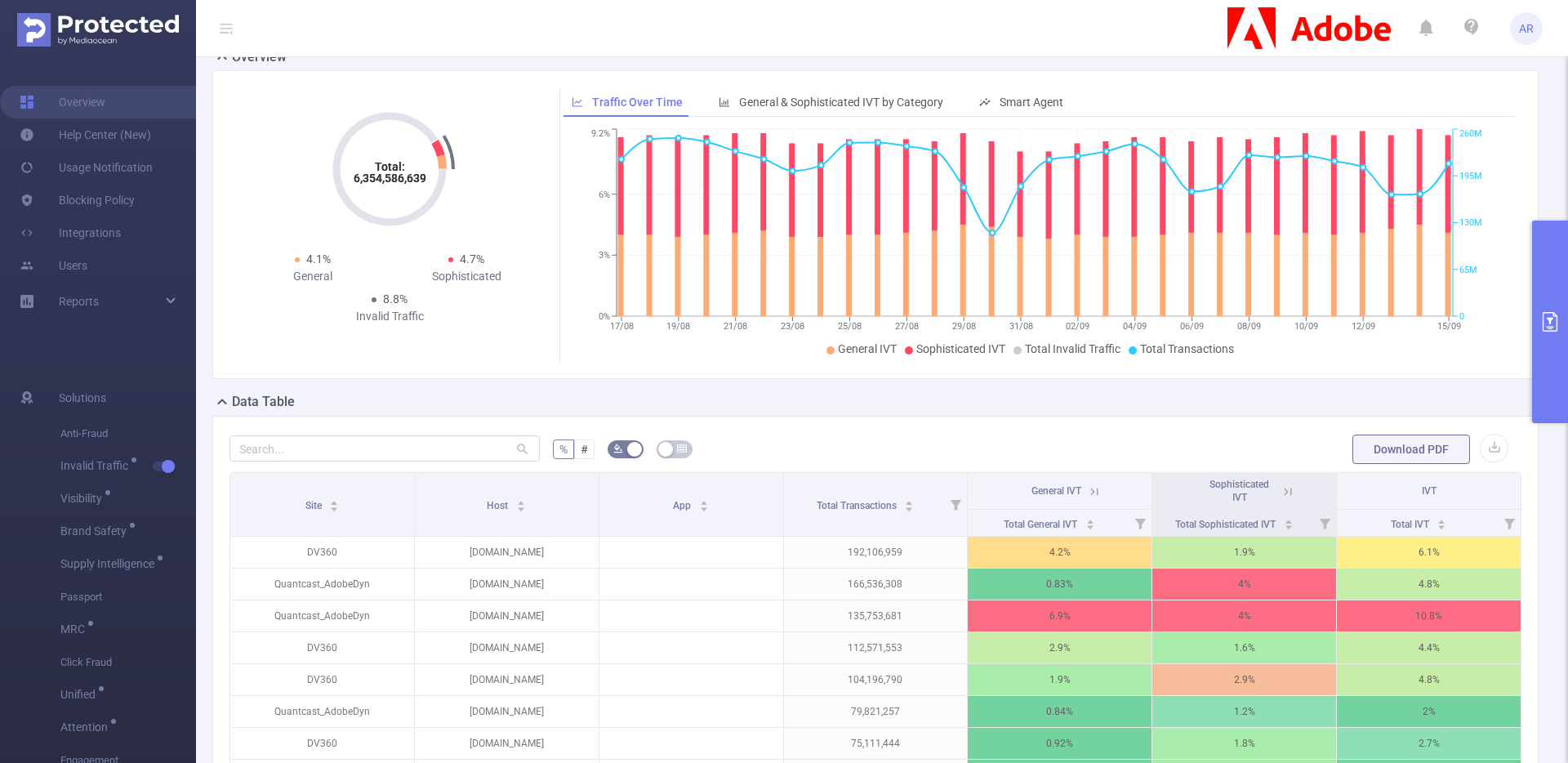
click at [1087, 490] on icon at bounding box center [1094, 492] width 15 height 15
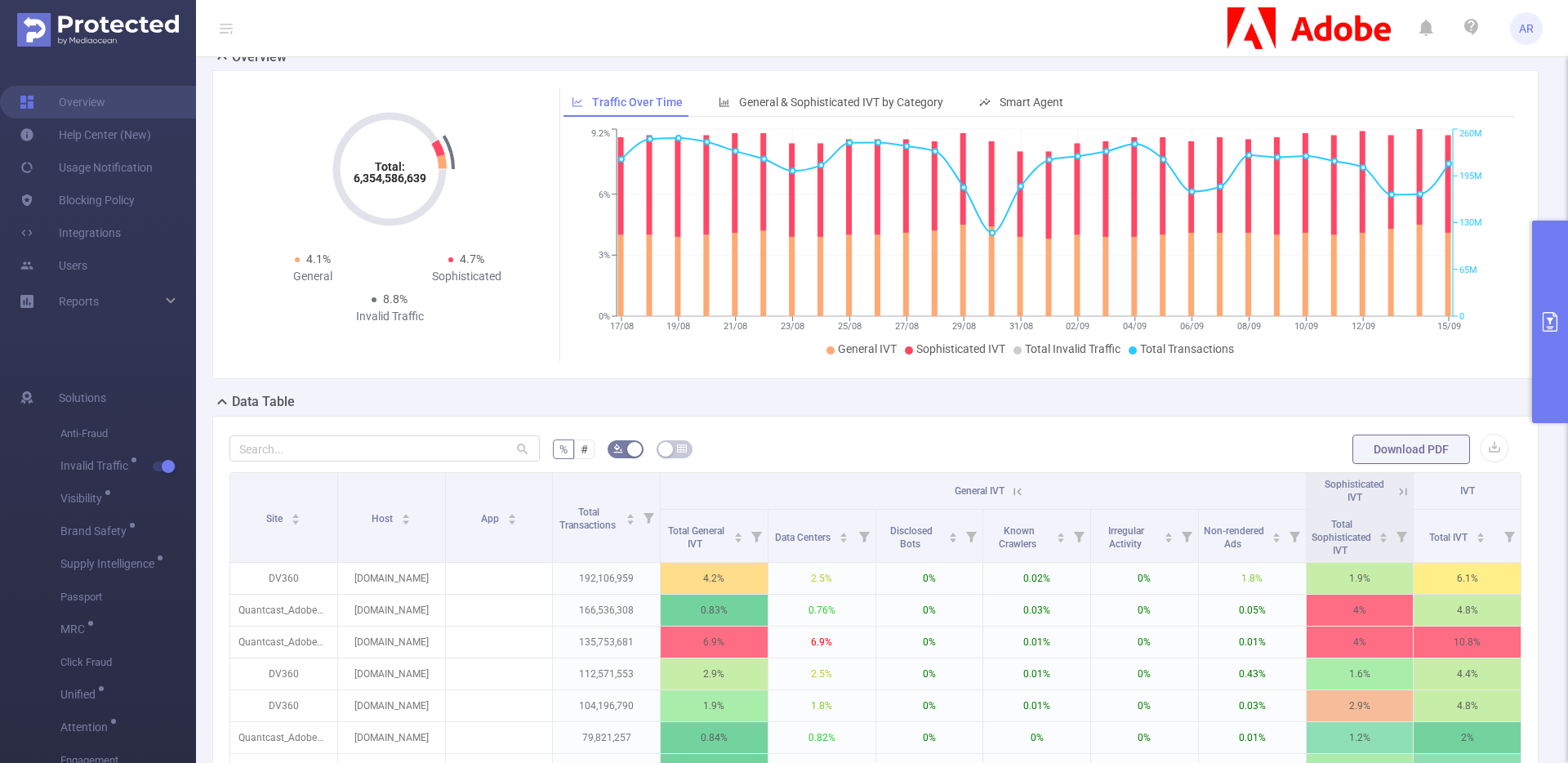
click at [1014, 493] on icon at bounding box center [1018, 492] width 15 height 15
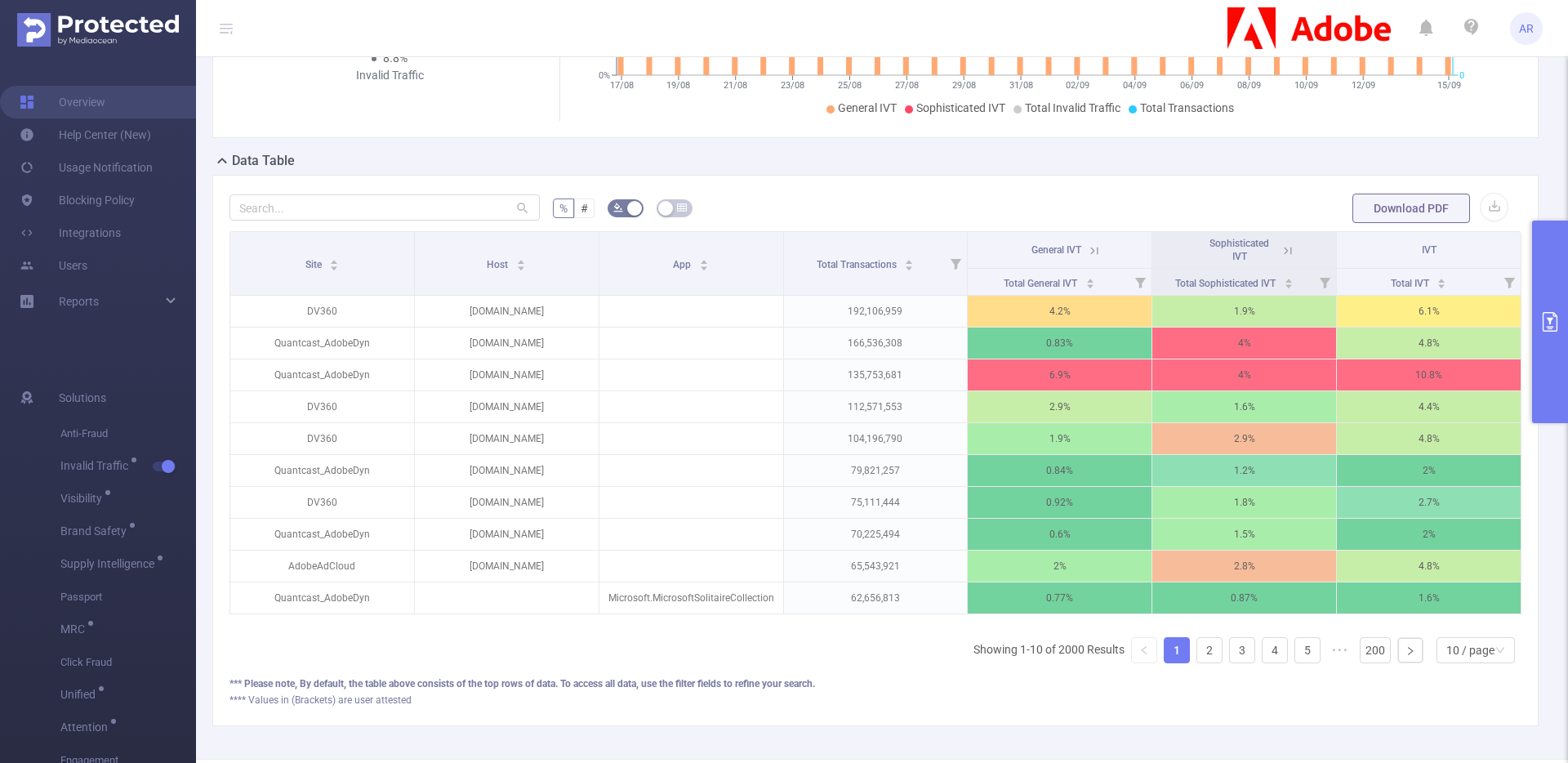
scroll to position [363, 0]
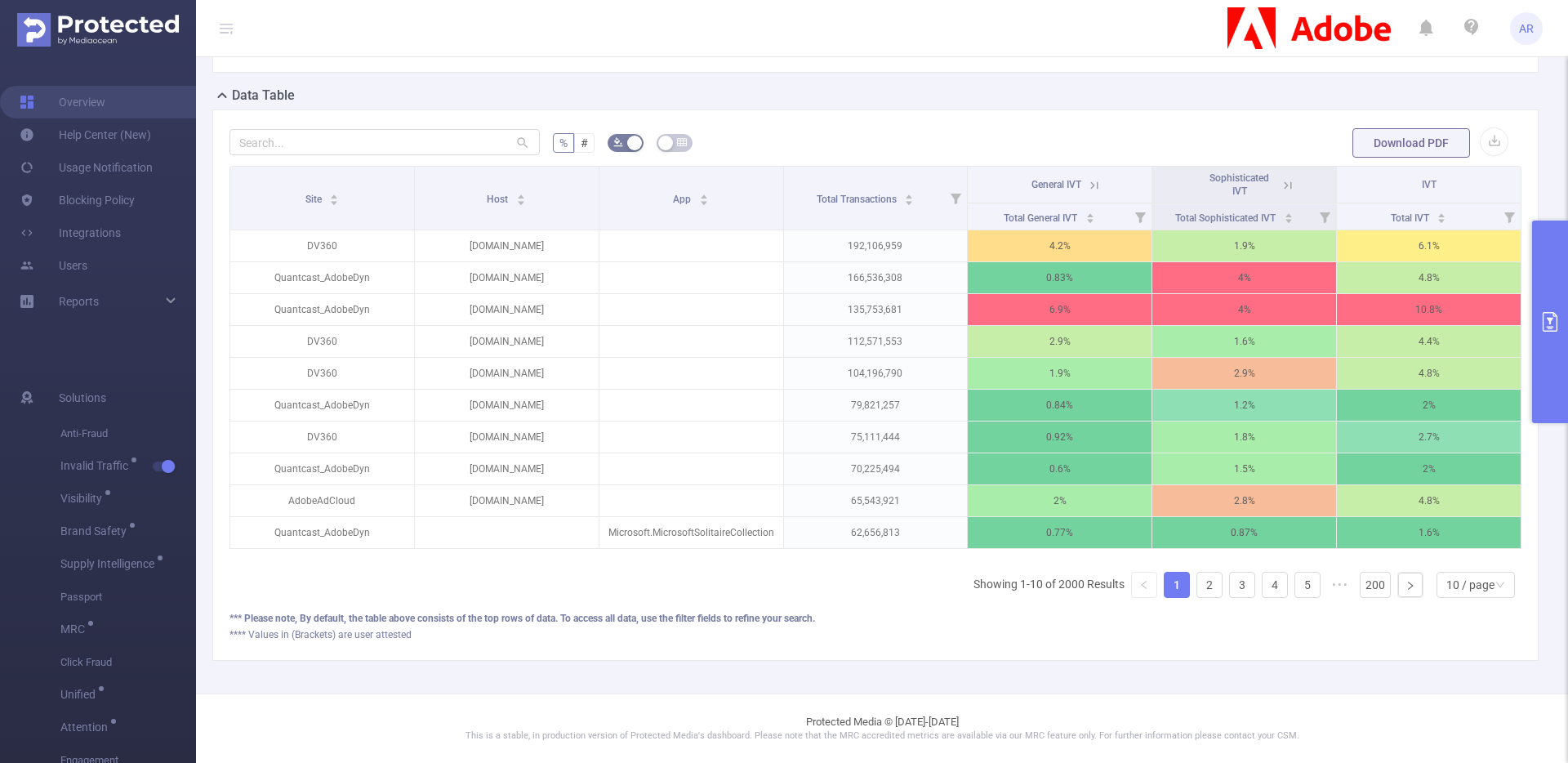
click at [1550, 367] on button "primary" at bounding box center [1551, 322] width 36 height 203
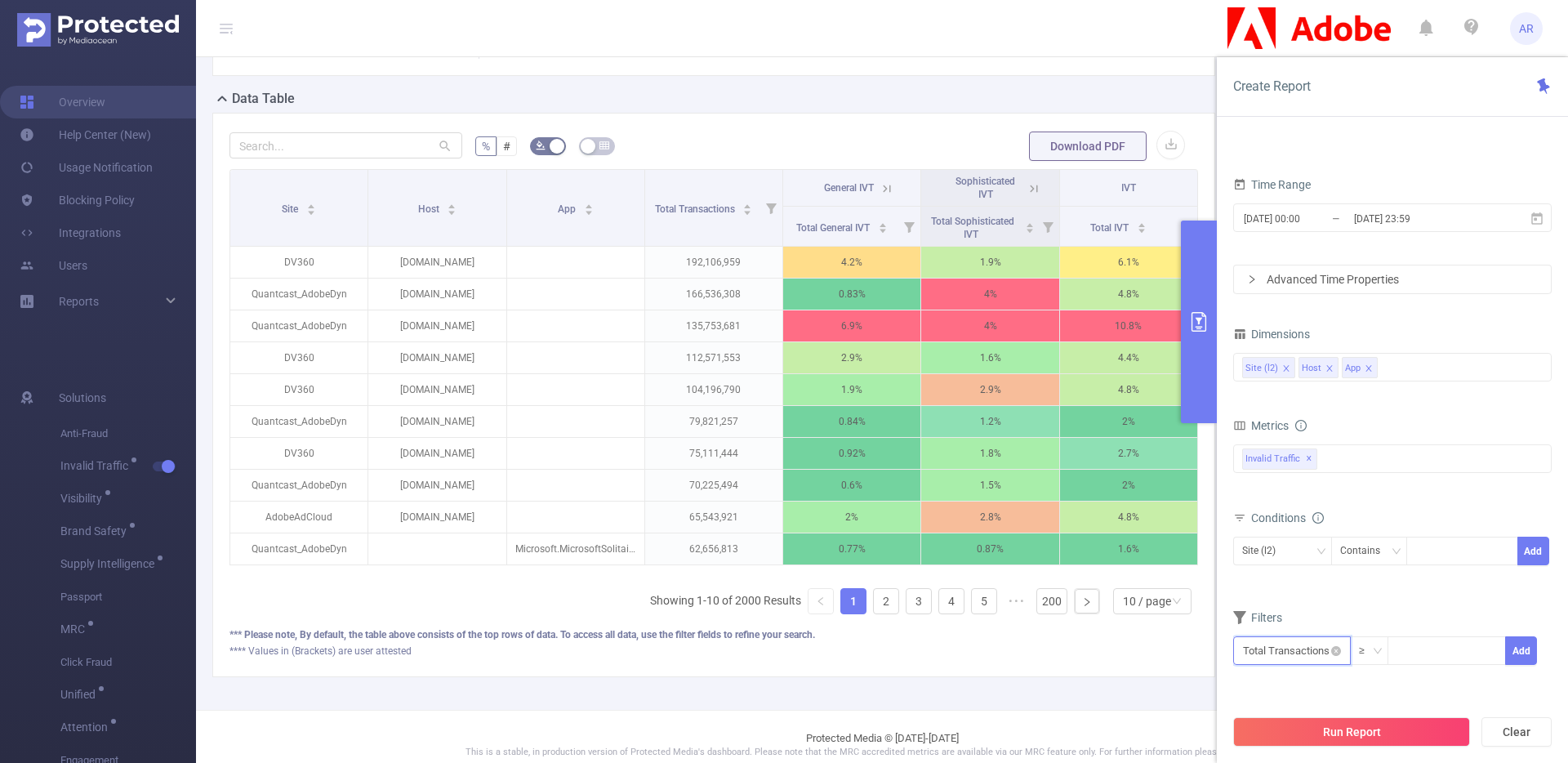
click at [1303, 652] on input "text" at bounding box center [1293, 650] width 118 height 28
click at [1299, 528] on li "Invalid Traffic" at bounding box center [1293, 529] width 118 height 26
click at [1414, 551] on li "IVT" at bounding box center [1406, 554] width 118 height 26
click at [1481, 497] on li "Total IVT" at bounding box center [1512, 502] width 90 height 26
drag, startPoint x: 1243, startPoint y: 689, endPoint x: 1306, endPoint y: 695, distance: 63.3
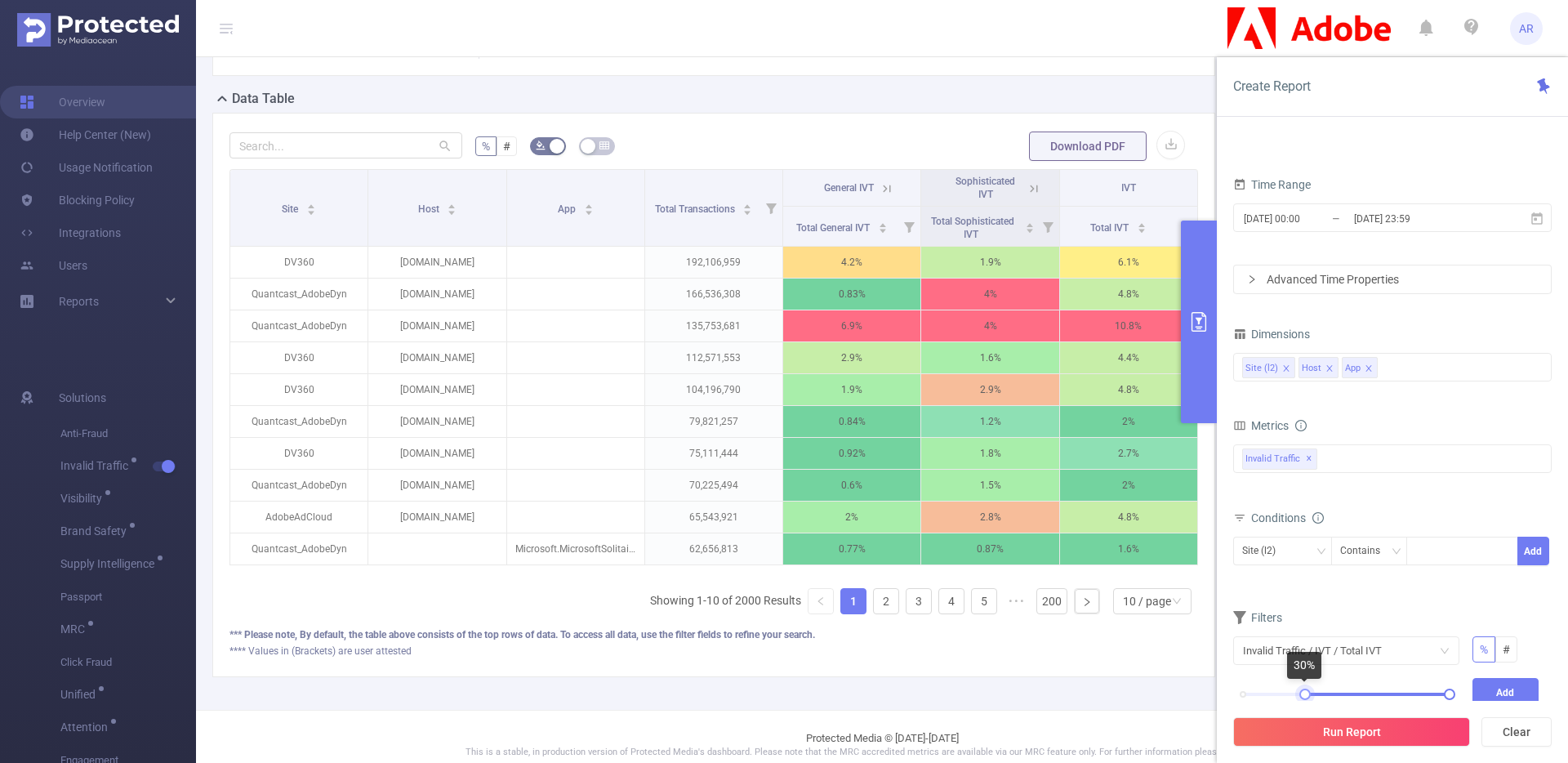
click at [1306, 695] on div at bounding box center [1305, 694] width 12 height 12
click at [1521, 689] on button "Add" at bounding box center [1506, 692] width 67 height 28
click at [1388, 739] on button "Run Report" at bounding box center [1352, 732] width 237 height 29
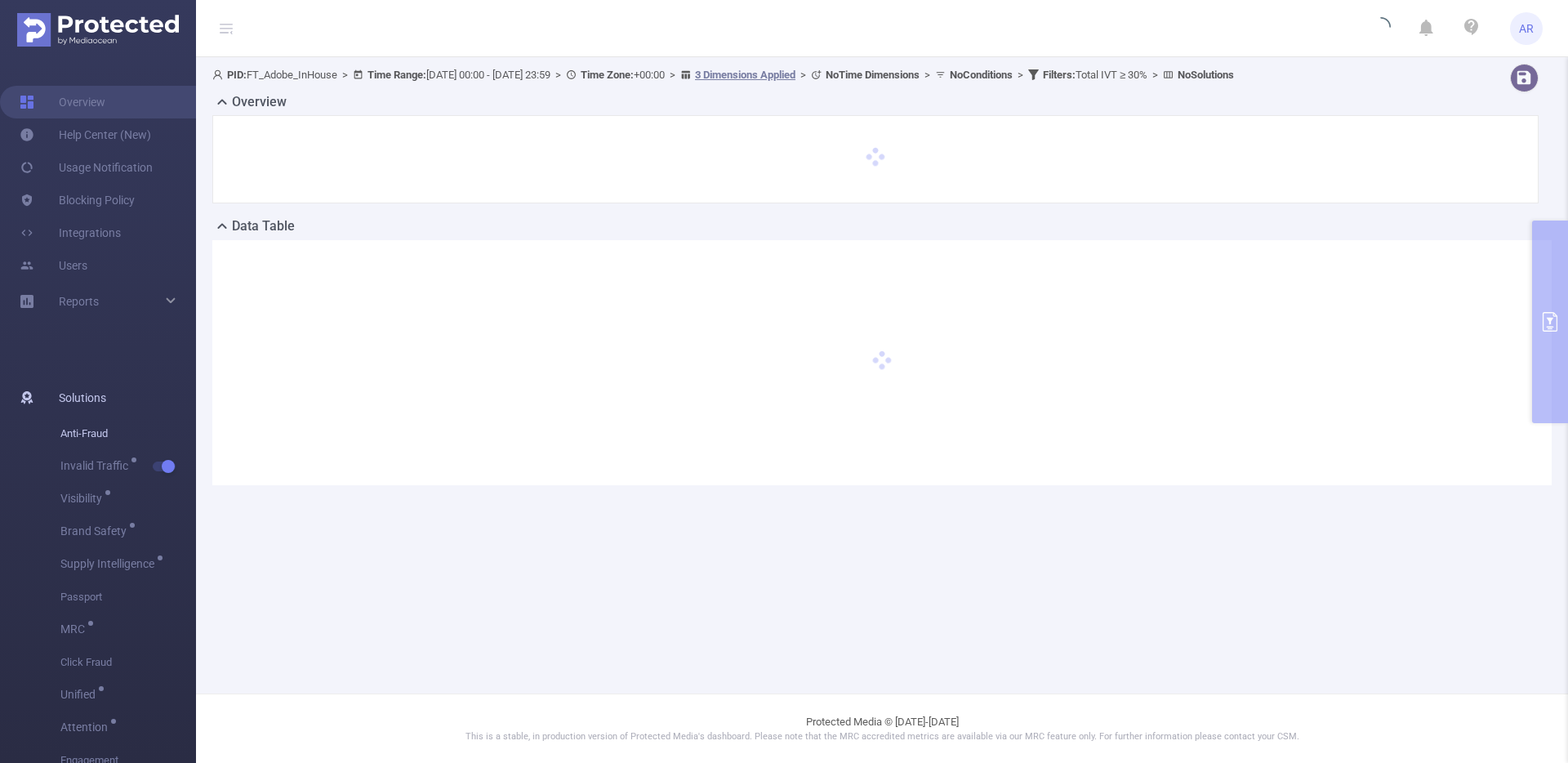
scroll to position [0, 0]
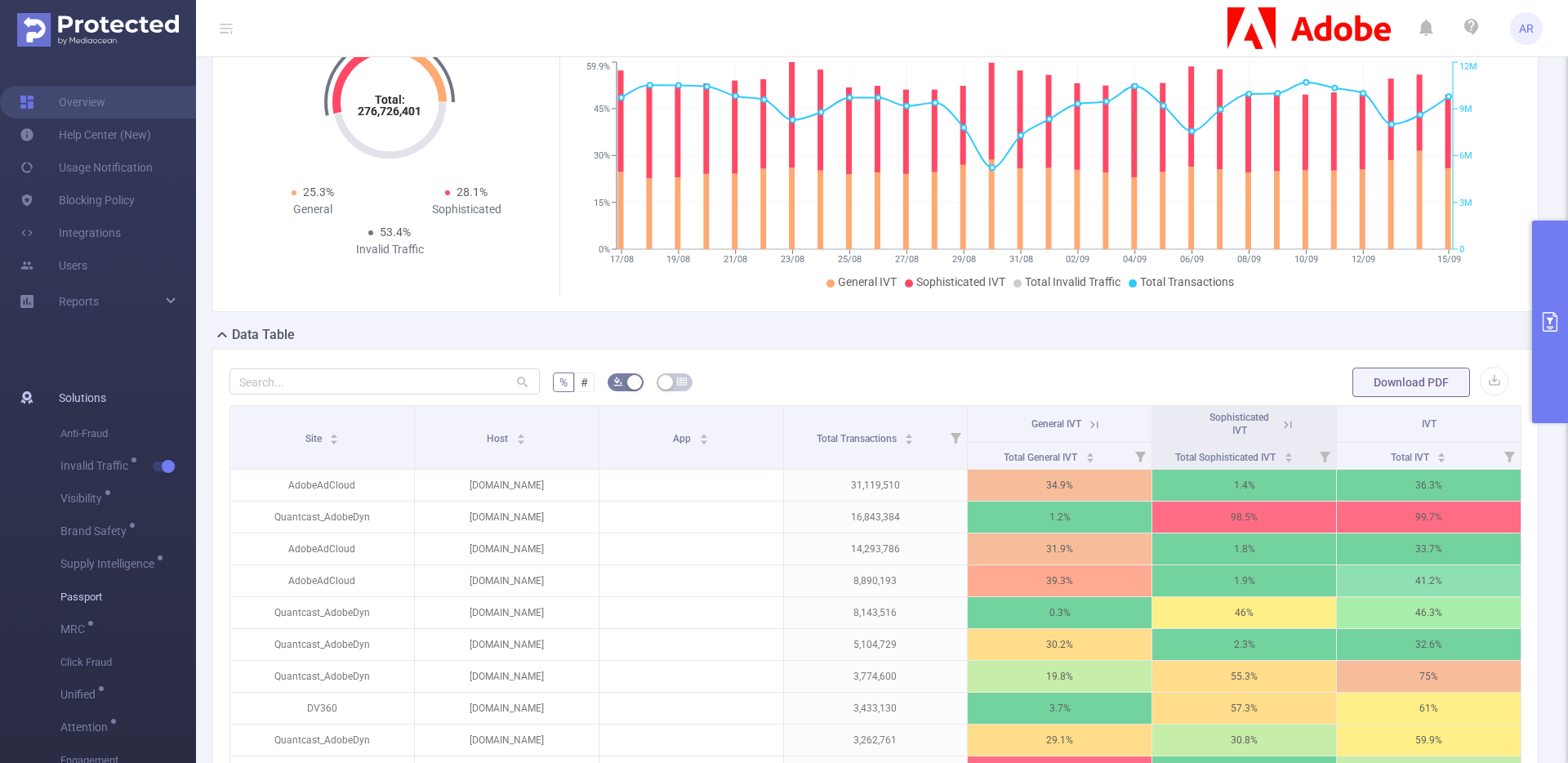
scroll to position [118, 0]
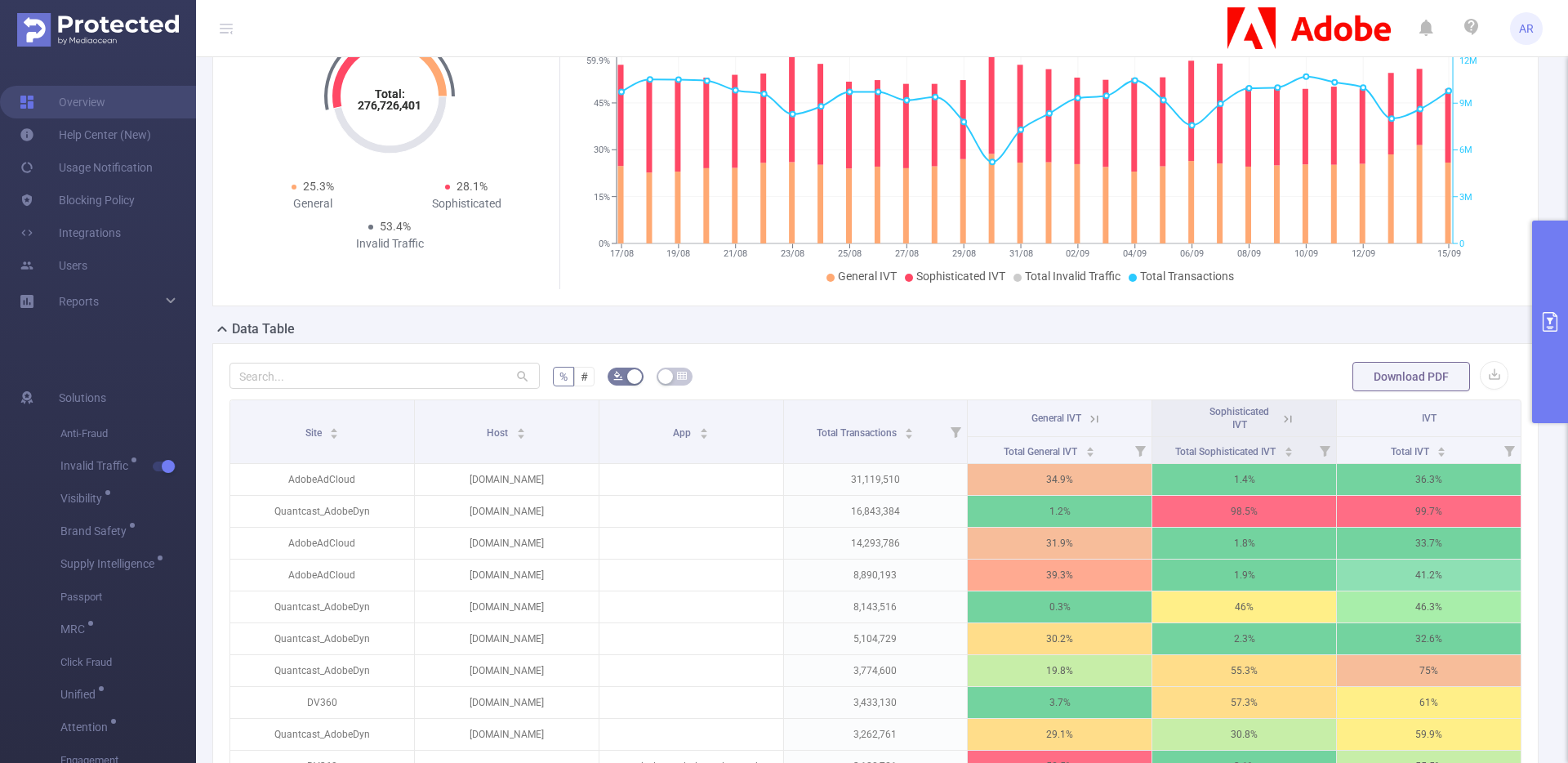
click at [1283, 419] on icon at bounding box center [1288, 419] width 15 height 15
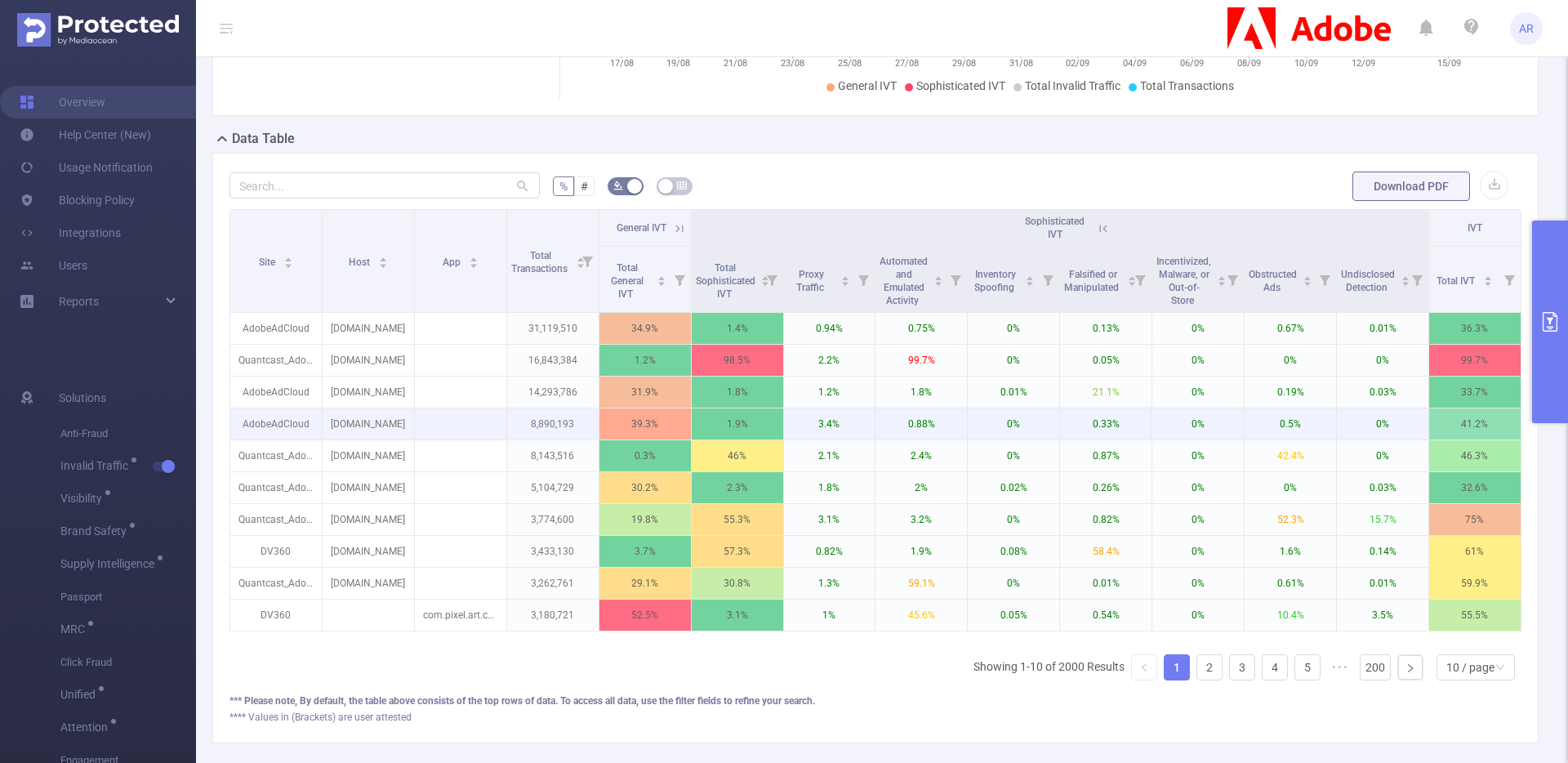
scroll to position [309, 0]
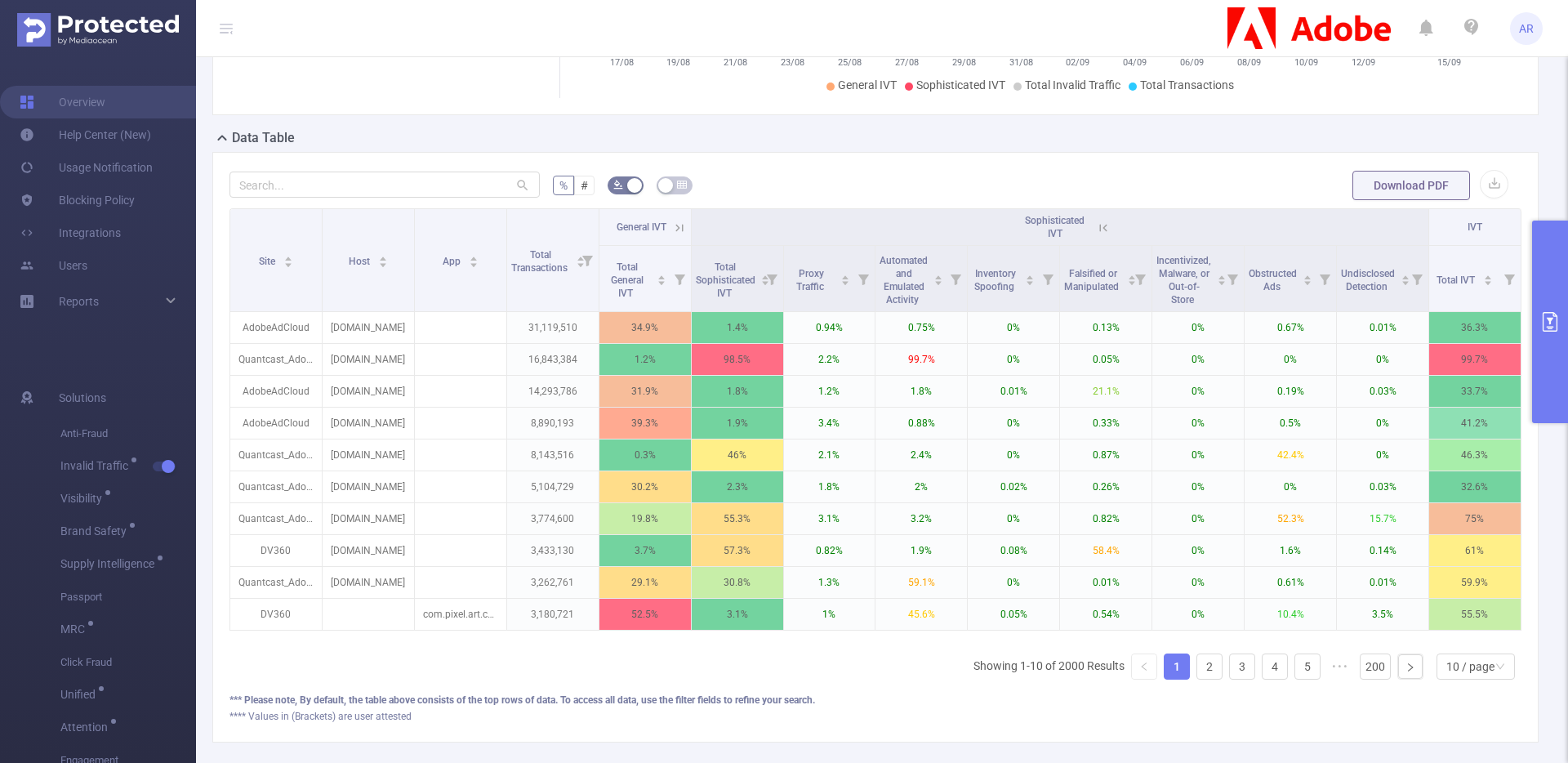
click at [1103, 223] on th "Sophisticated IVT" at bounding box center [1060, 227] width 737 height 36
click at [1096, 226] on icon at bounding box center [1103, 228] width 15 height 15
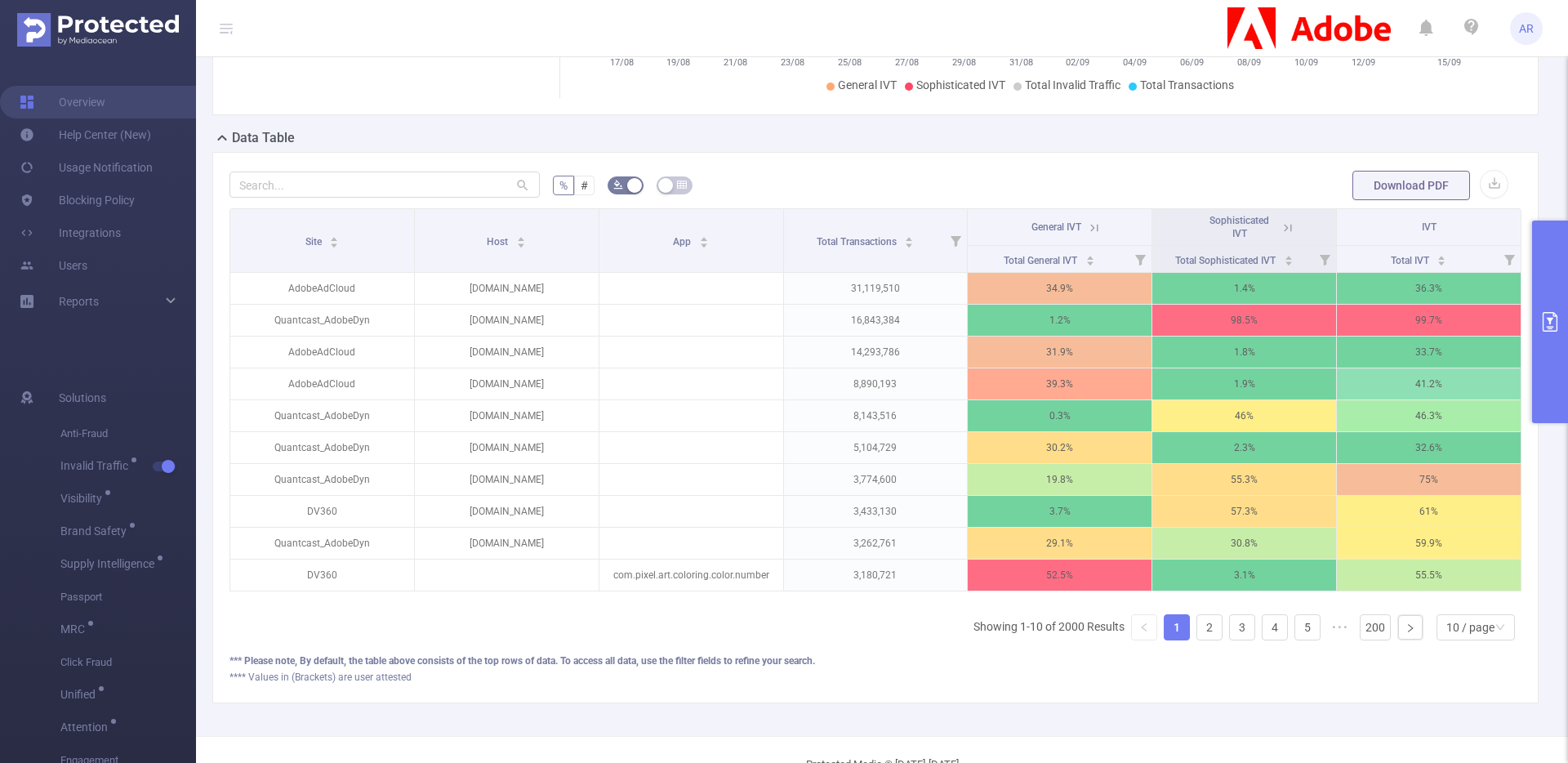
click at [1421, 638] on ul "Showing 1-10 of 2000 Results 1 2 3 4 5 ••• 200 10 / page" at bounding box center [1247, 628] width 548 height 26
click at [1437, 638] on div "10 / page" at bounding box center [1476, 628] width 78 height 26
click at [1433, 530] on li "20 / page" at bounding box center [1463, 531] width 78 height 26
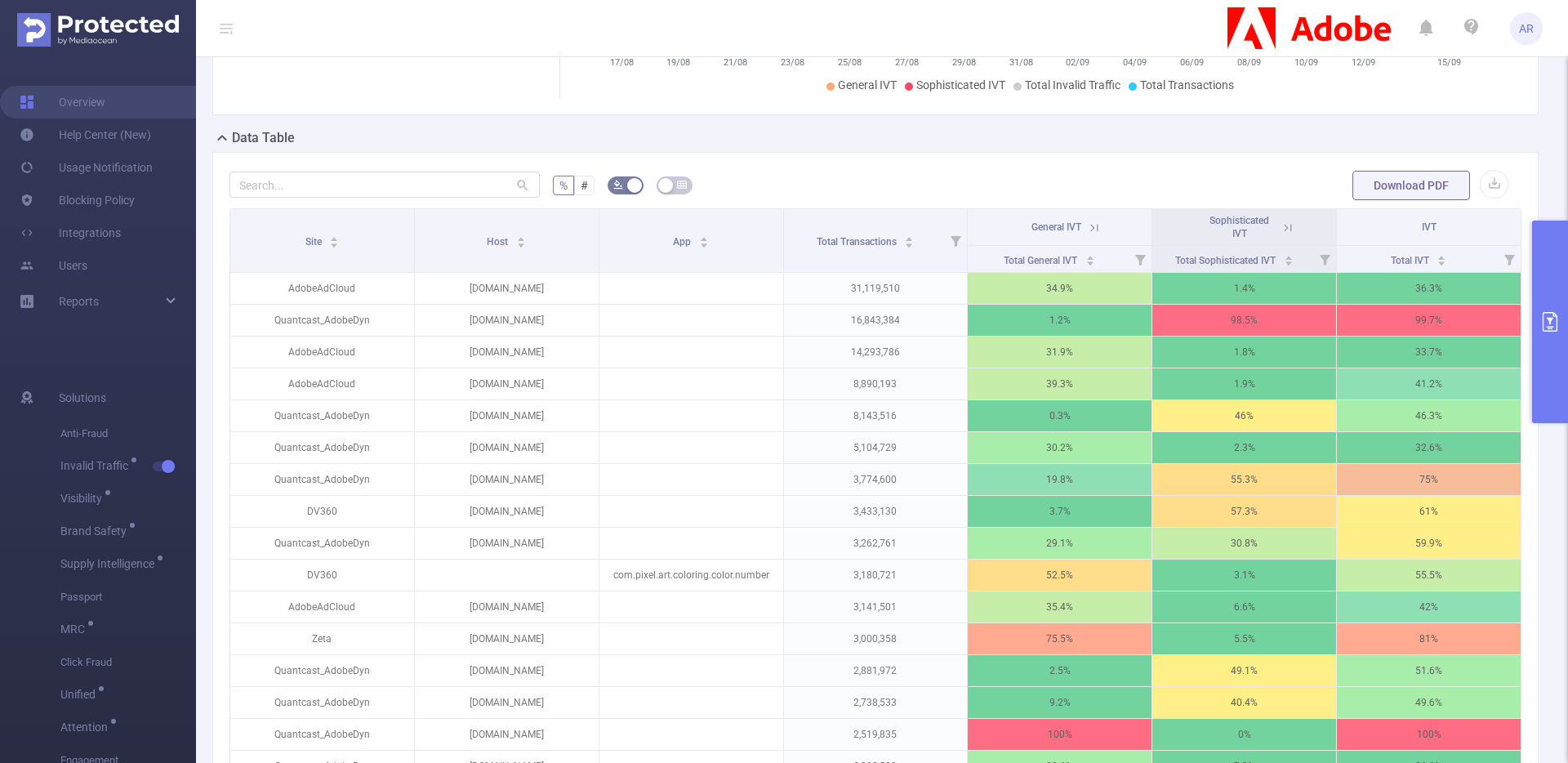
click at [1091, 233] on icon at bounding box center [1094, 228] width 15 height 15
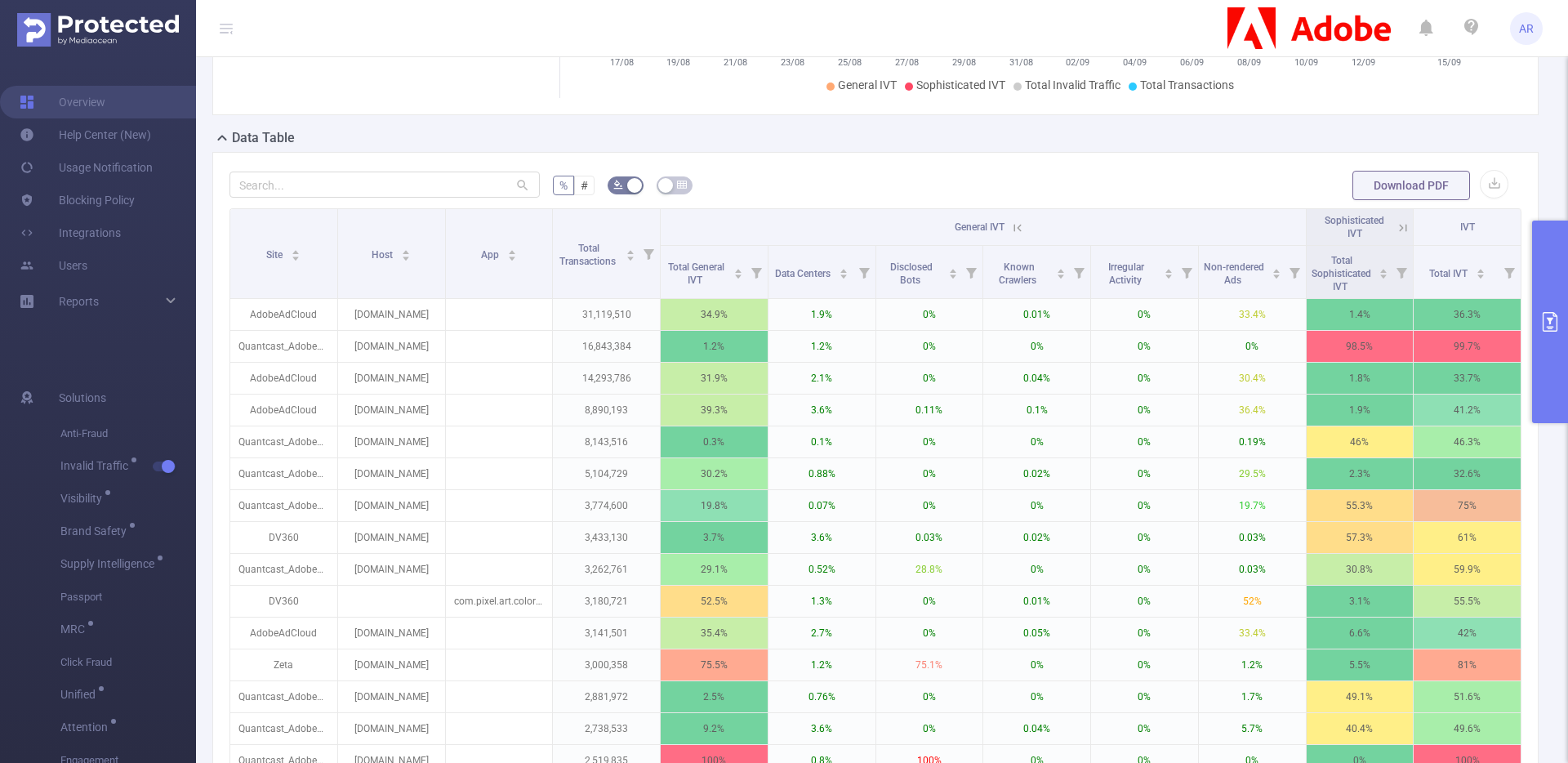
click at [1396, 228] on icon at bounding box center [1404, 228] width 15 height 15
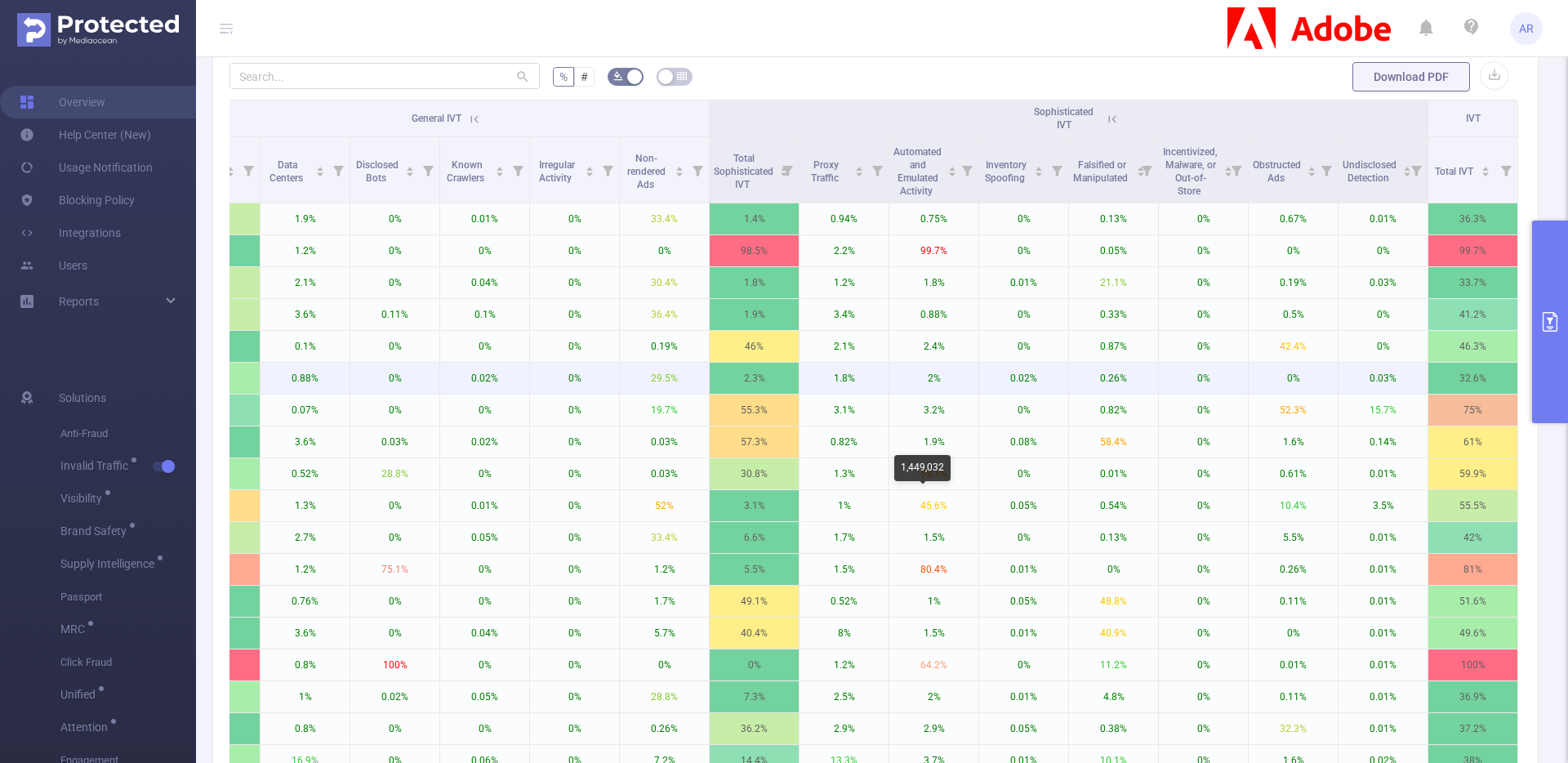
scroll to position [434, 0]
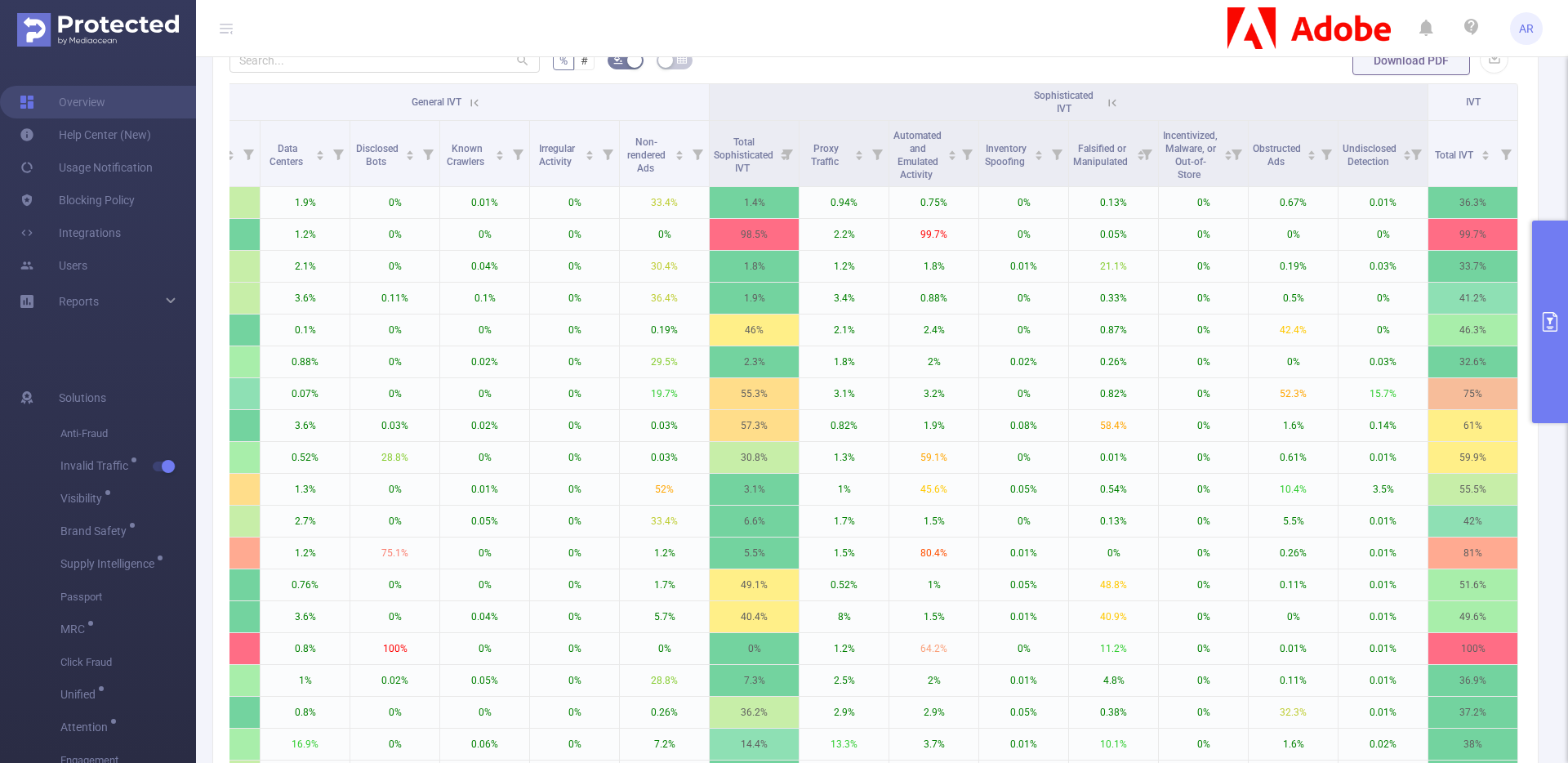
click at [1107, 102] on icon at bounding box center [1112, 103] width 15 height 15
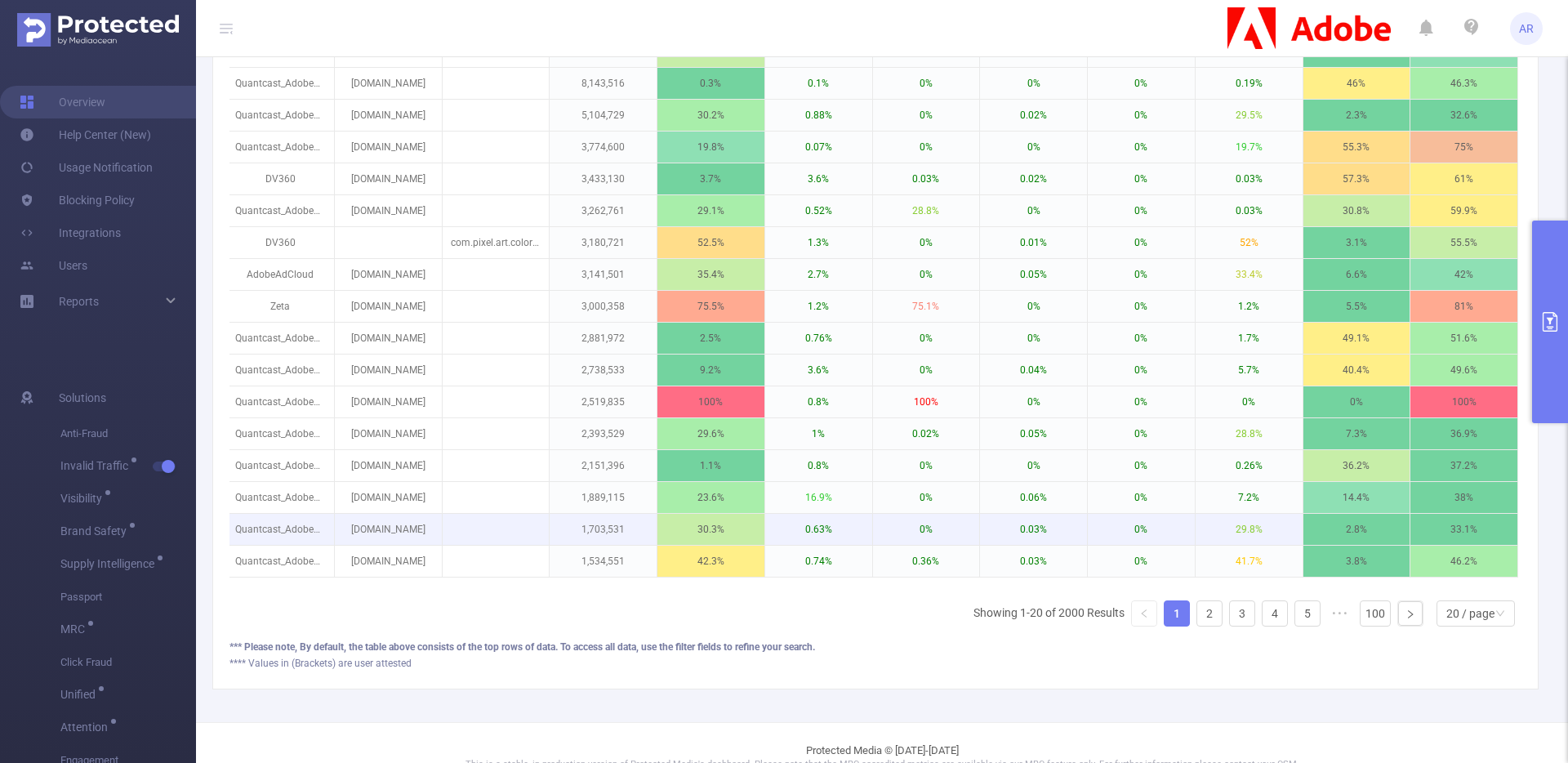
scroll to position [674, 0]
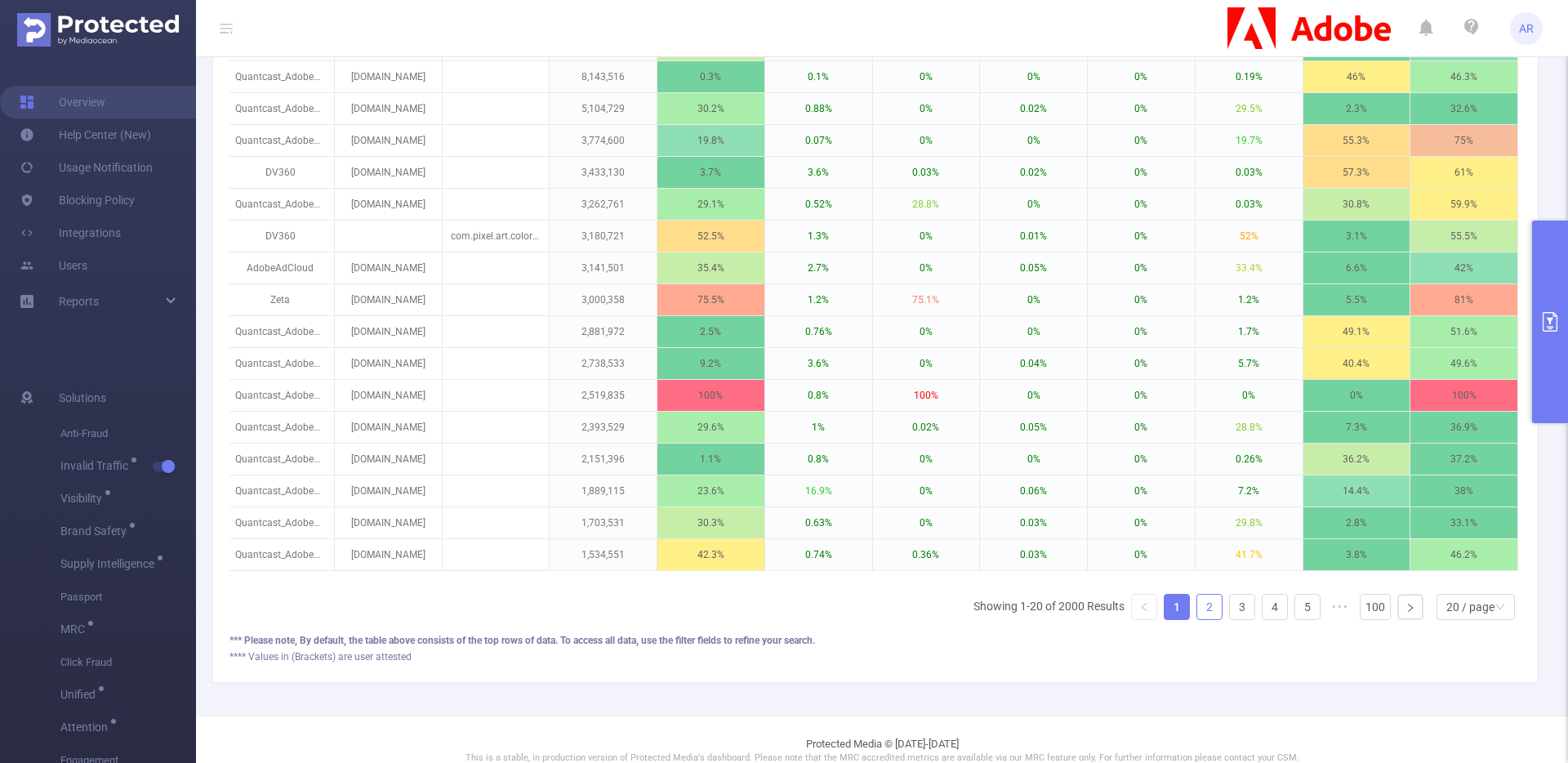
click at [1199, 619] on link "2" at bounding box center [1209, 607] width 25 height 25
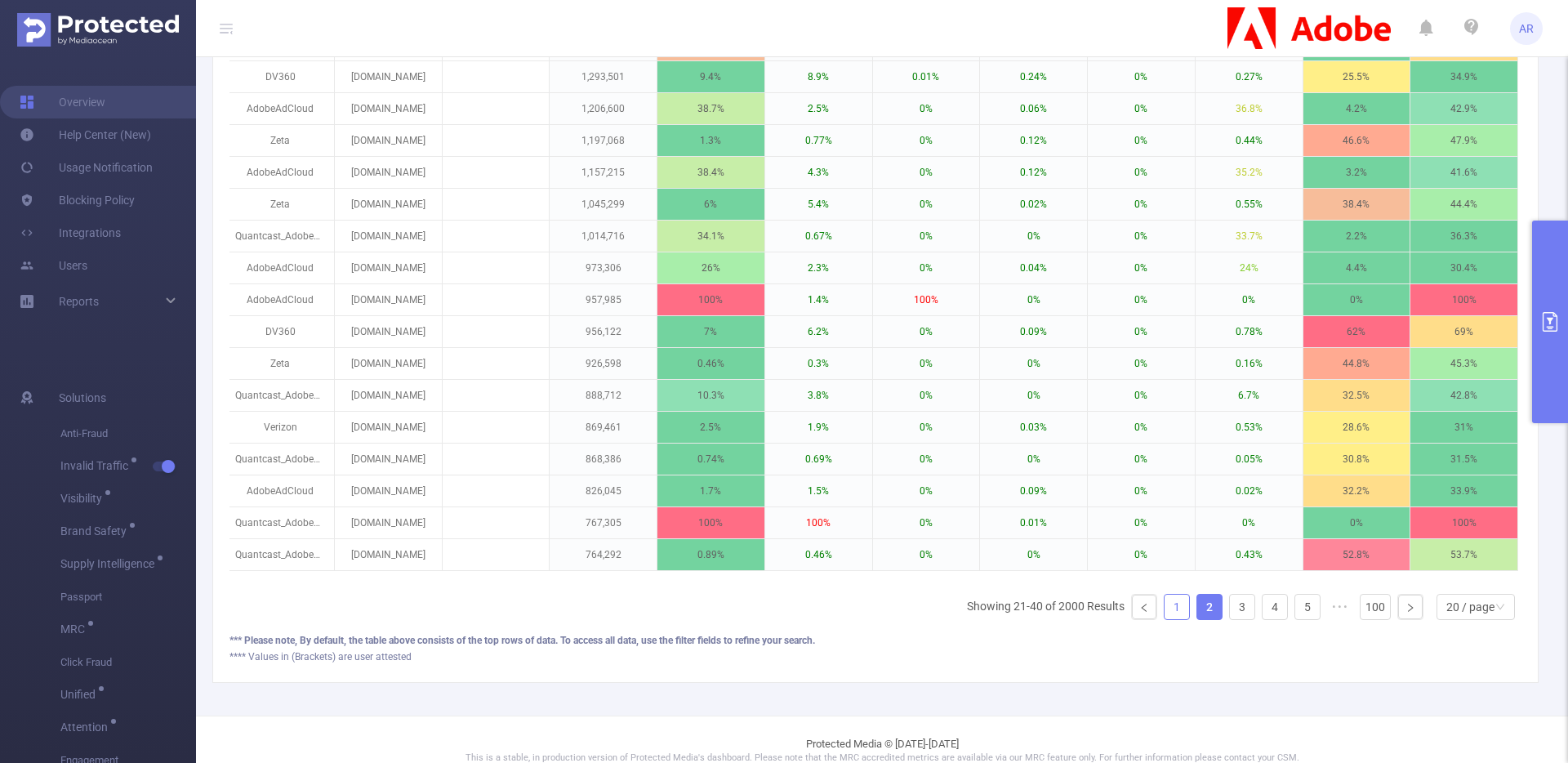
click at [1165, 619] on link "1" at bounding box center [1177, 607] width 25 height 25
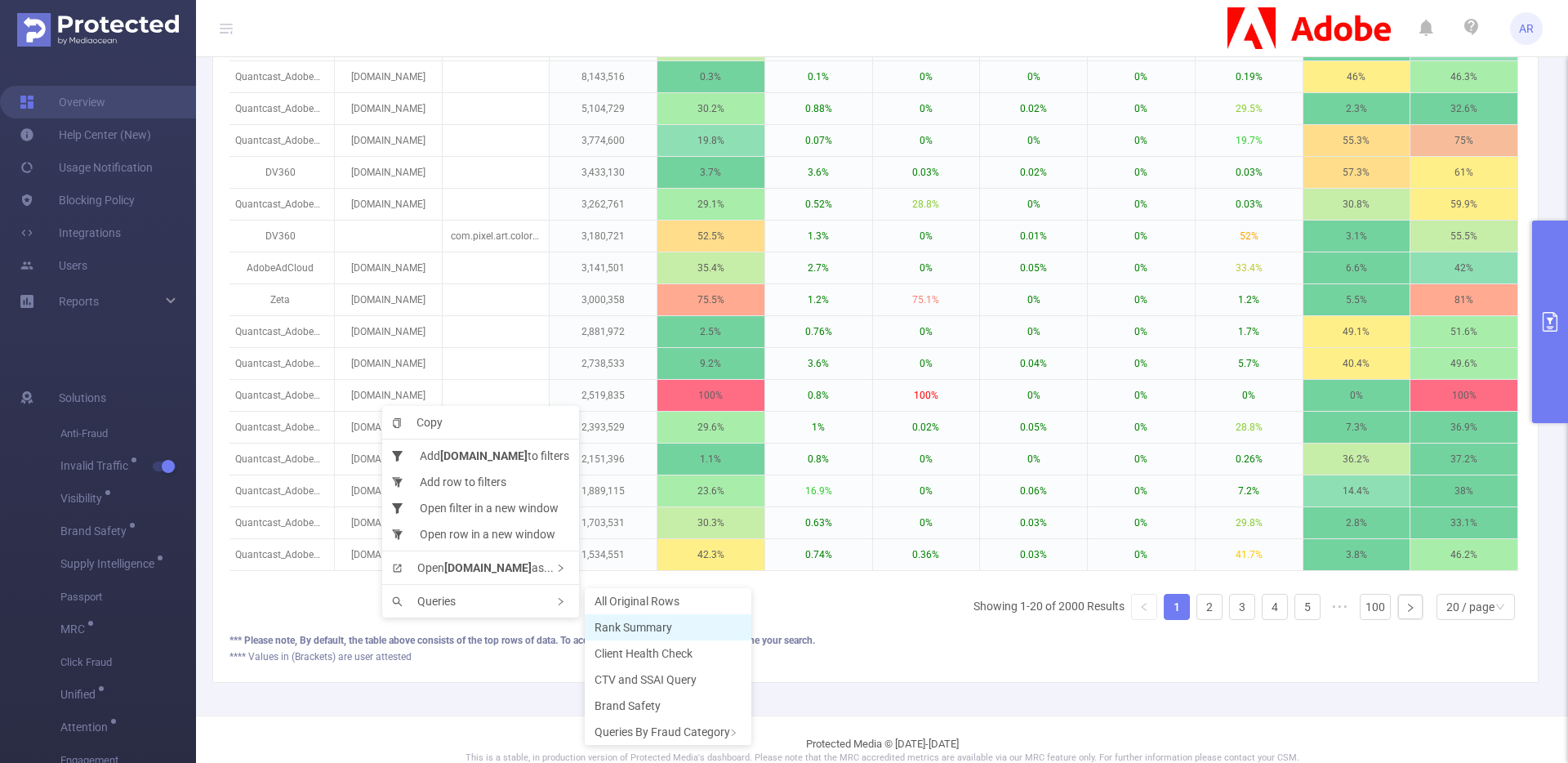
click at [634, 623] on span "Rank Summary" at bounding box center [633, 628] width 77 height 13
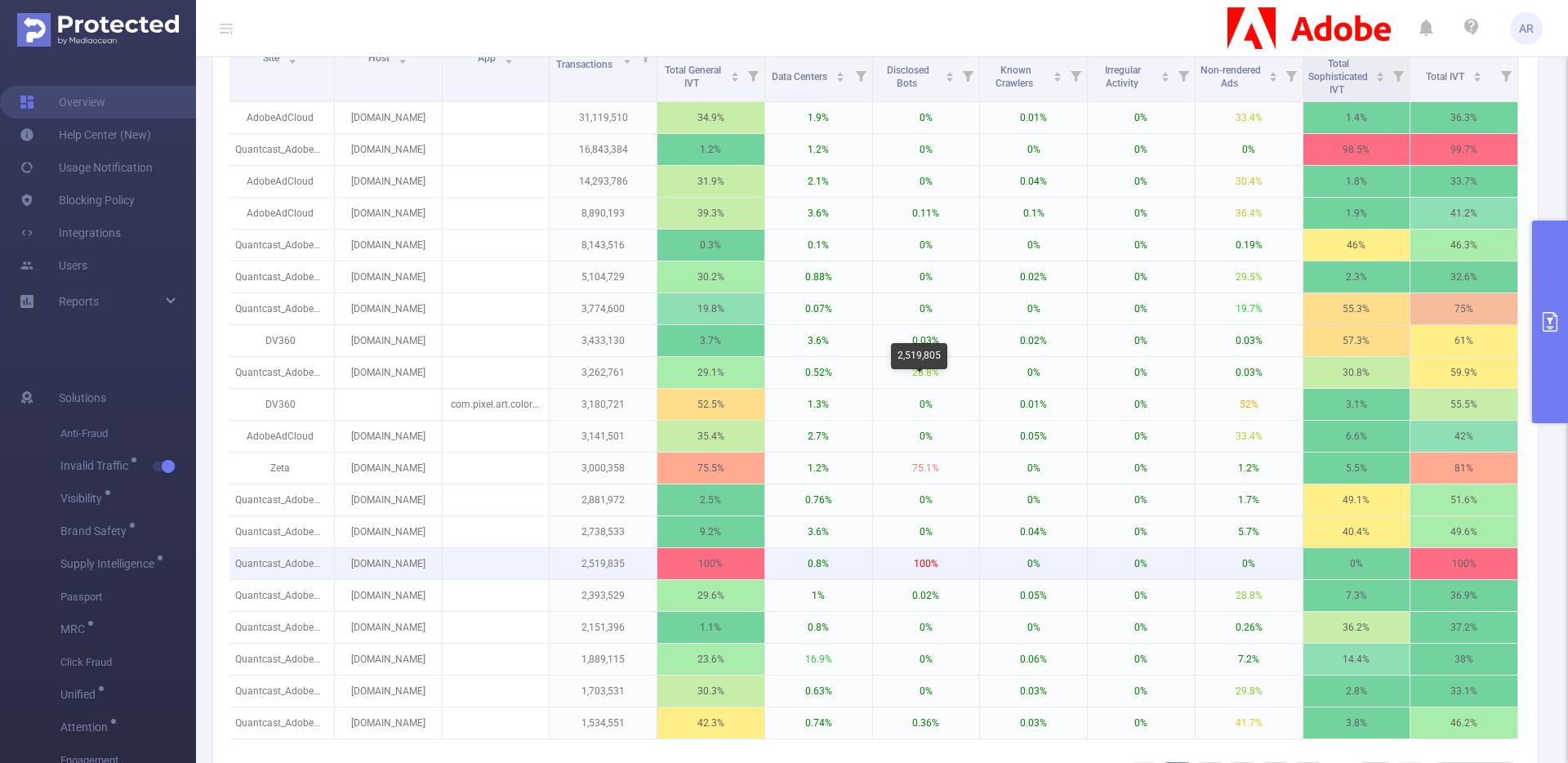
scroll to position [505, 0]
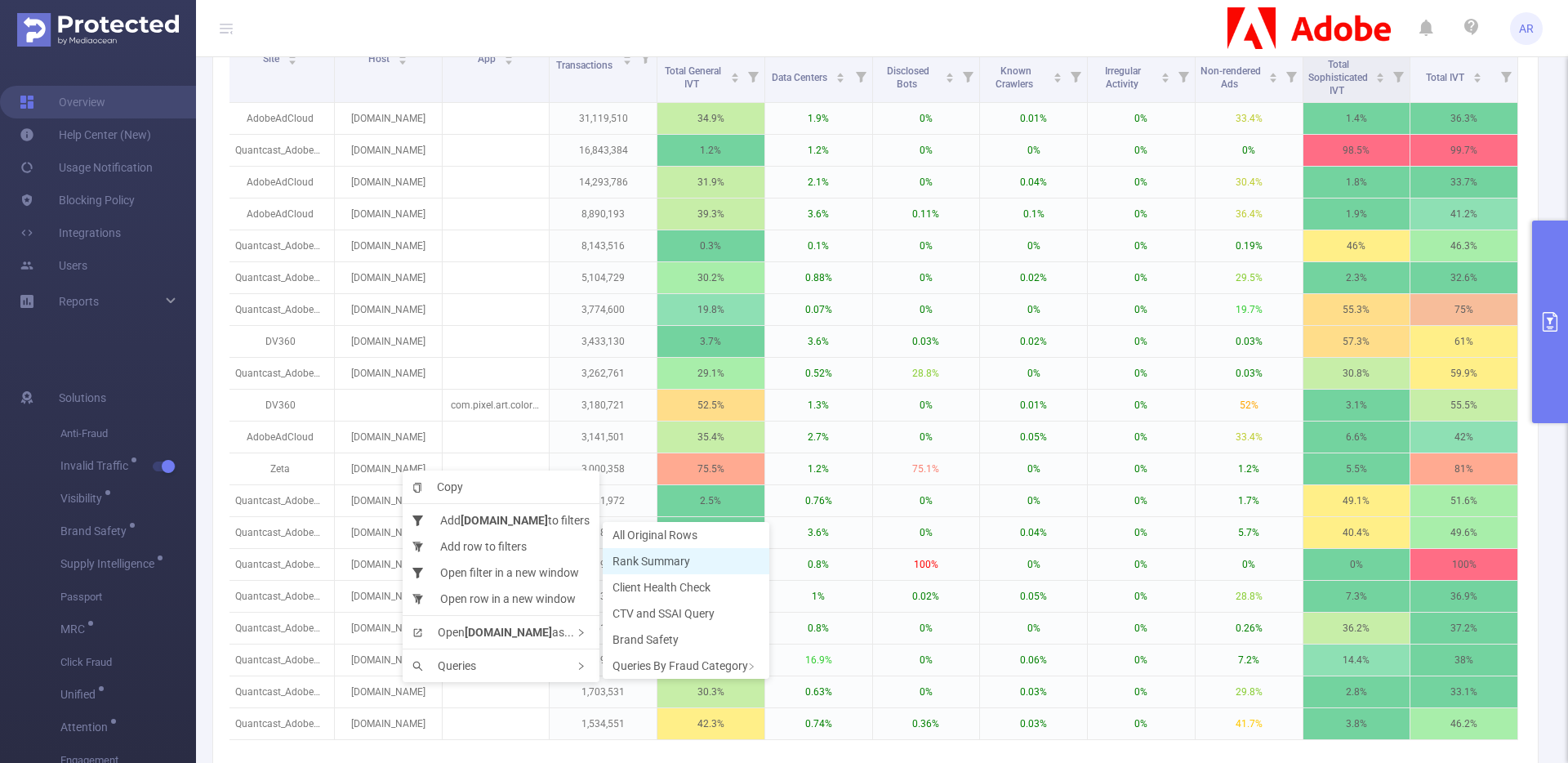
click at [645, 565] on span "Rank Summary" at bounding box center [651, 561] width 77 height 13
